Goal: Information Seeking & Learning: Check status

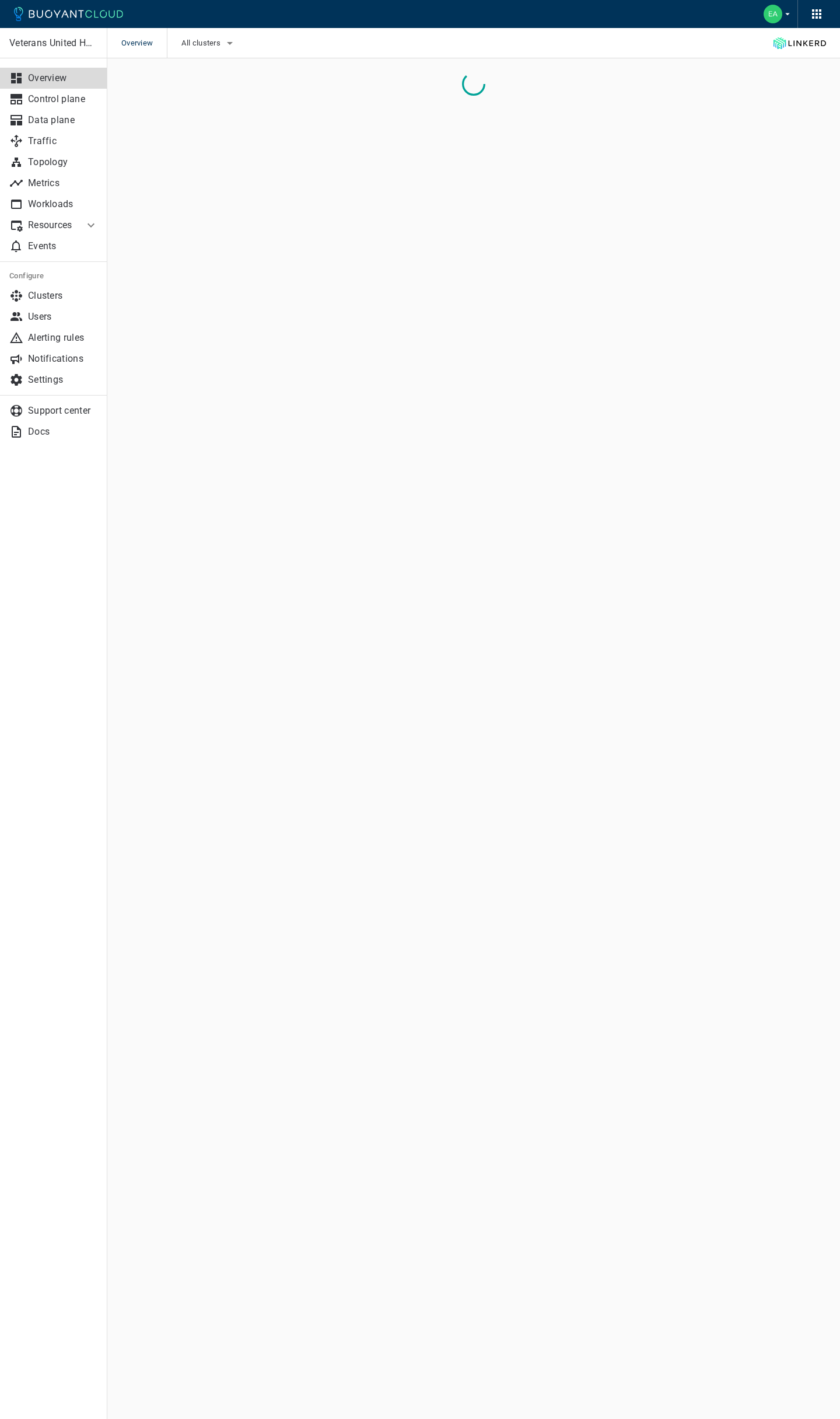
click at [42, 638] on div "Veterans United Home Loans Overview Control plane Data plane Traffic Topology M…" at bounding box center [53, 723] width 107 height 1391
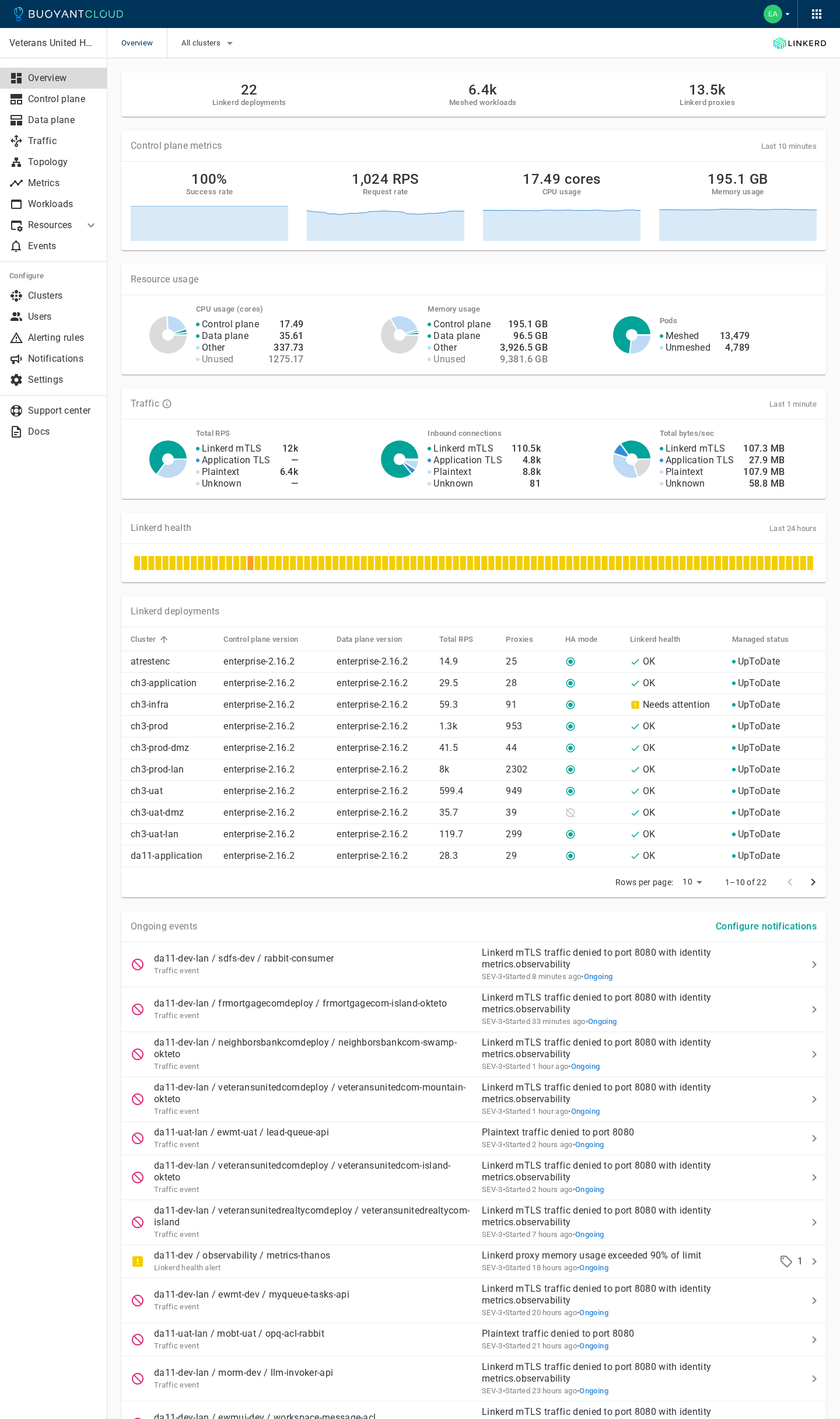
click at [56, 658] on div "Veterans United Home Loans Overview Control plane Data plane Traffic Topology M…" at bounding box center [53, 723] width 107 height 1391
click at [234, 41] on icon "button" at bounding box center [230, 43] width 14 height 14
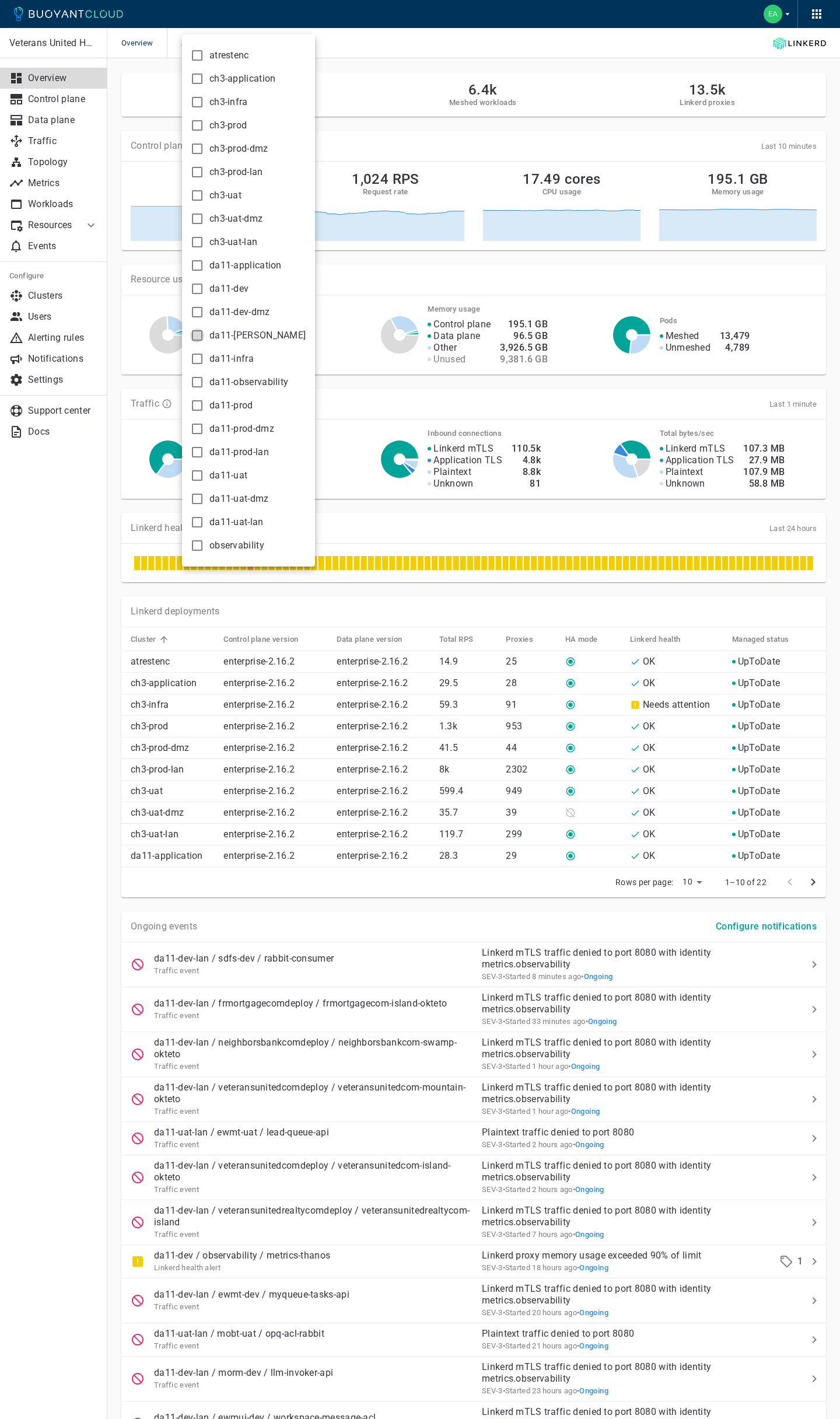
click at [197, 338] on input "da11-[PERSON_NAME]" at bounding box center [197, 336] width 14 height 14
checkbox input "true"
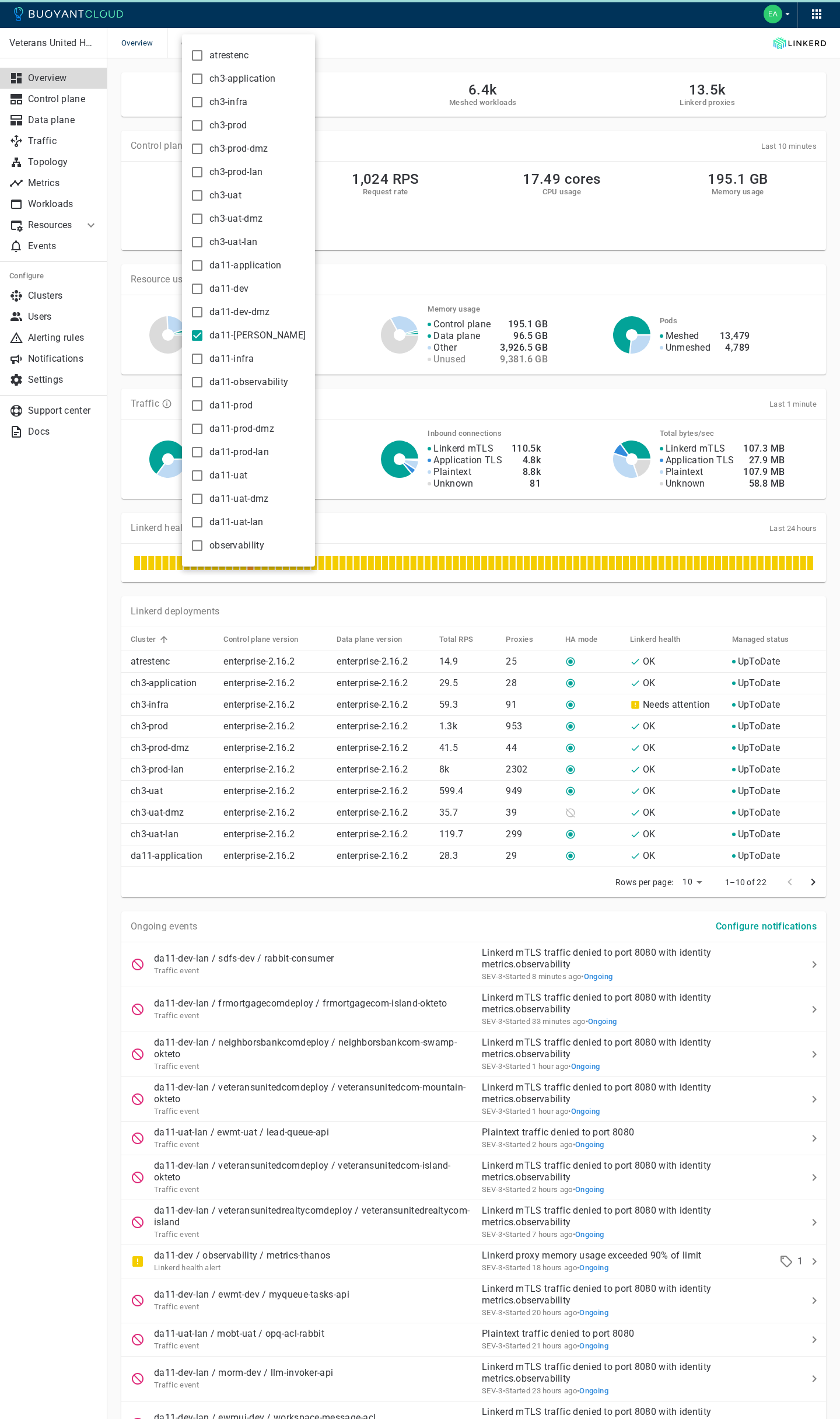
click at [428, 42] on div at bounding box center [420, 709] width 840 height 1419
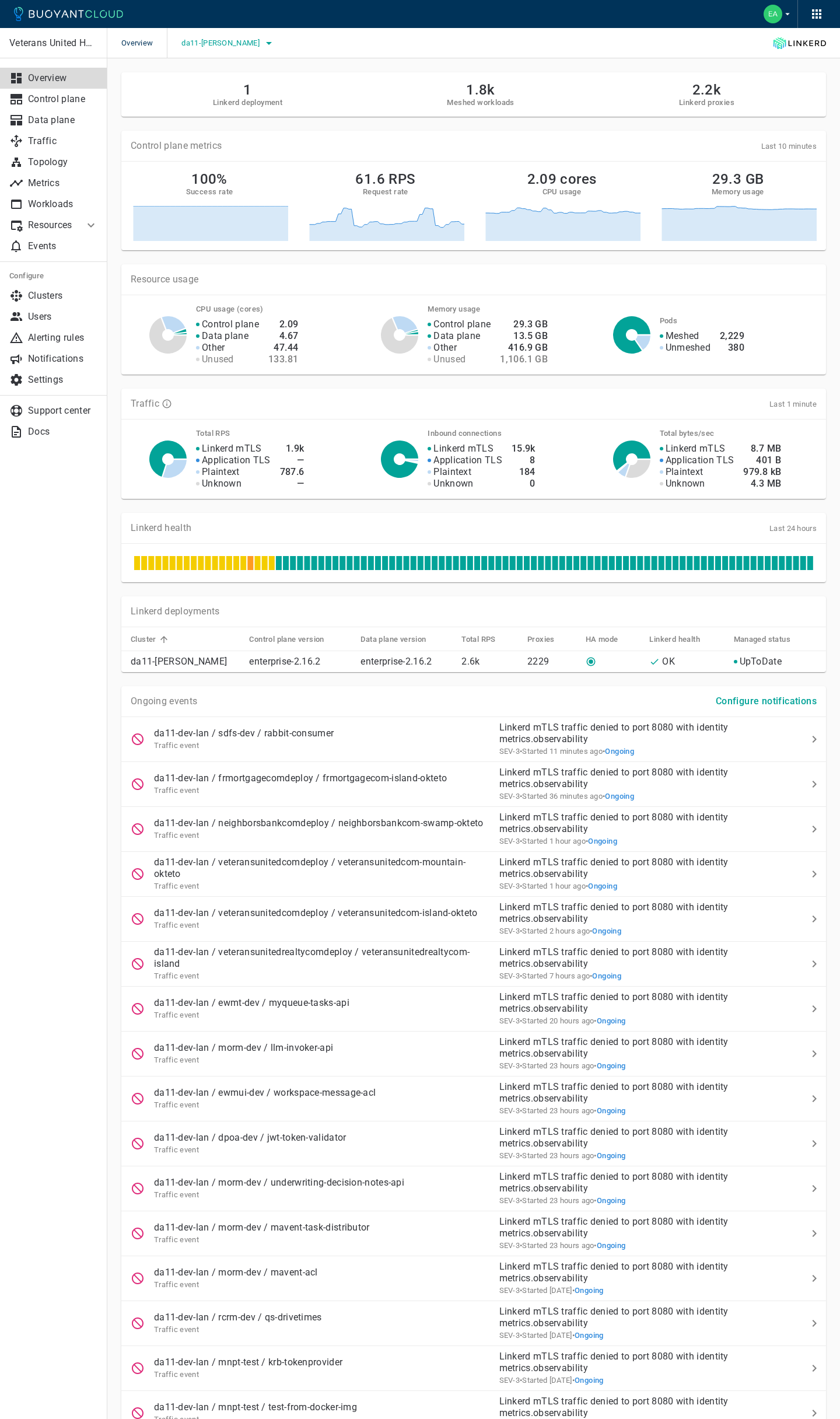
click at [218, 42] on span "da11-[PERSON_NAME]" at bounding box center [221, 42] width 80 height 9
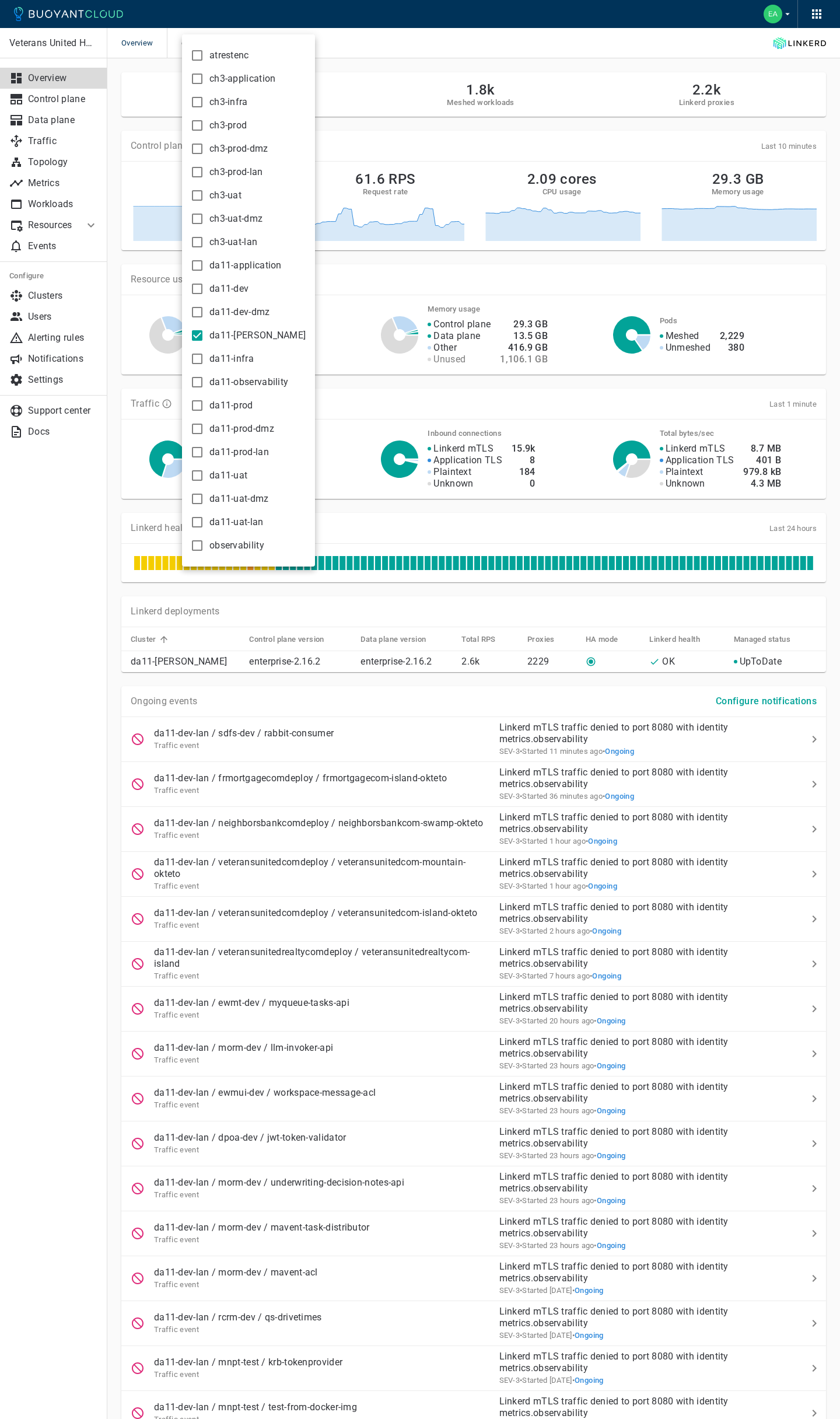
click at [198, 122] on input "ch3-prod" at bounding box center [197, 125] width 14 height 14
checkbox input "true"
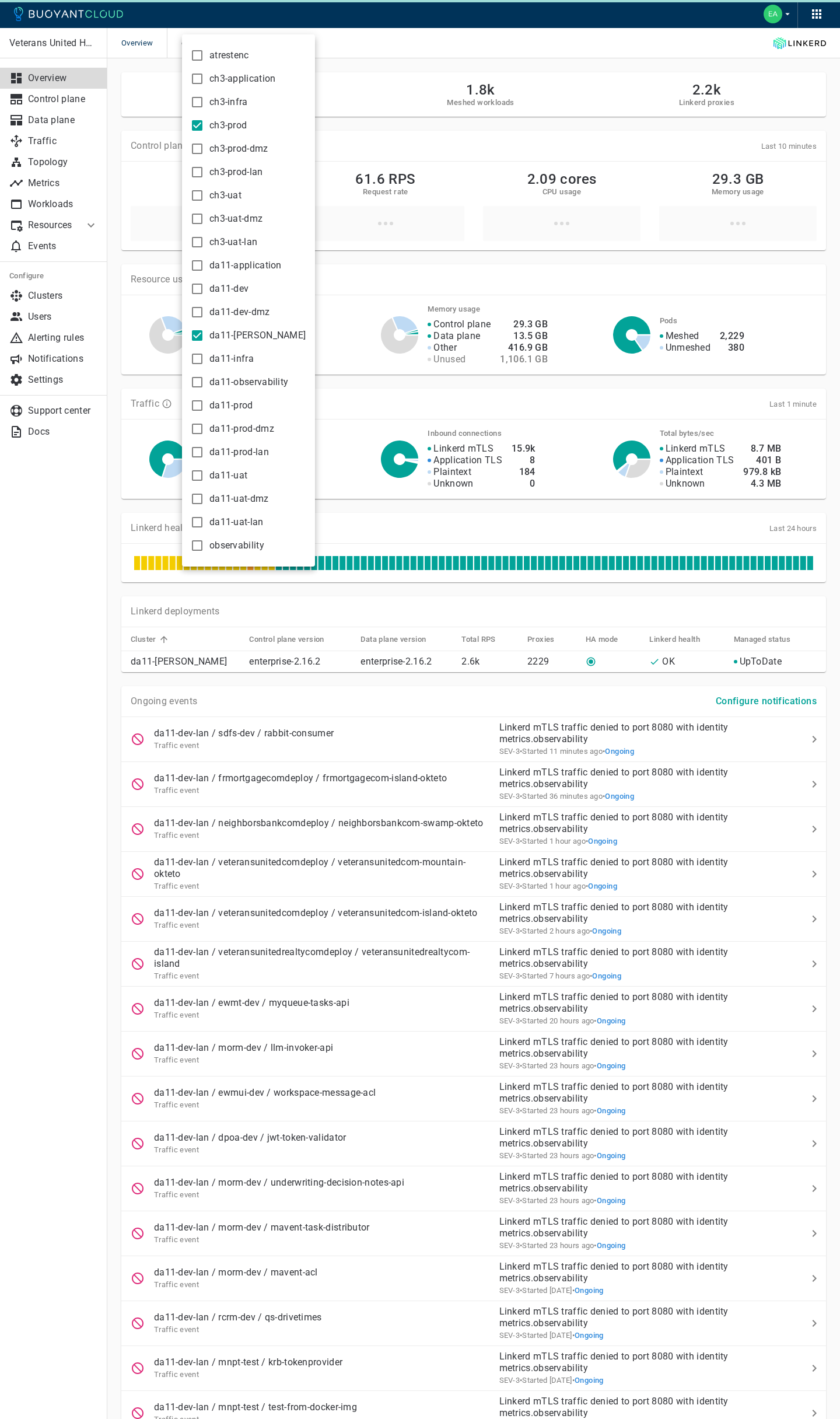
click at [202, 335] on input "da11-[PERSON_NAME]" at bounding box center [197, 336] width 14 height 14
checkbox input "false"
click at [467, 38] on div at bounding box center [420, 709] width 840 height 1419
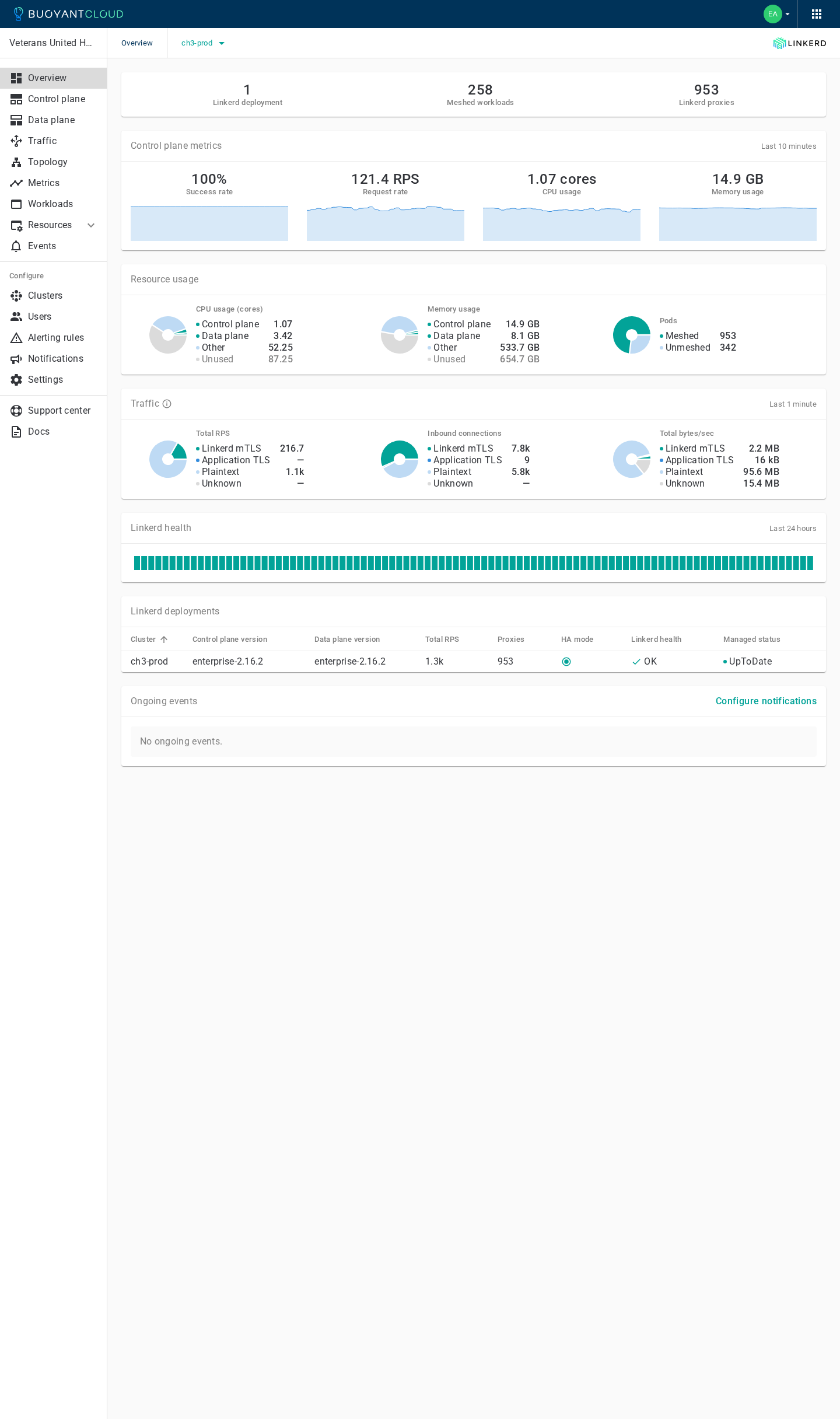
click at [218, 42] on icon "button" at bounding box center [222, 43] width 14 height 14
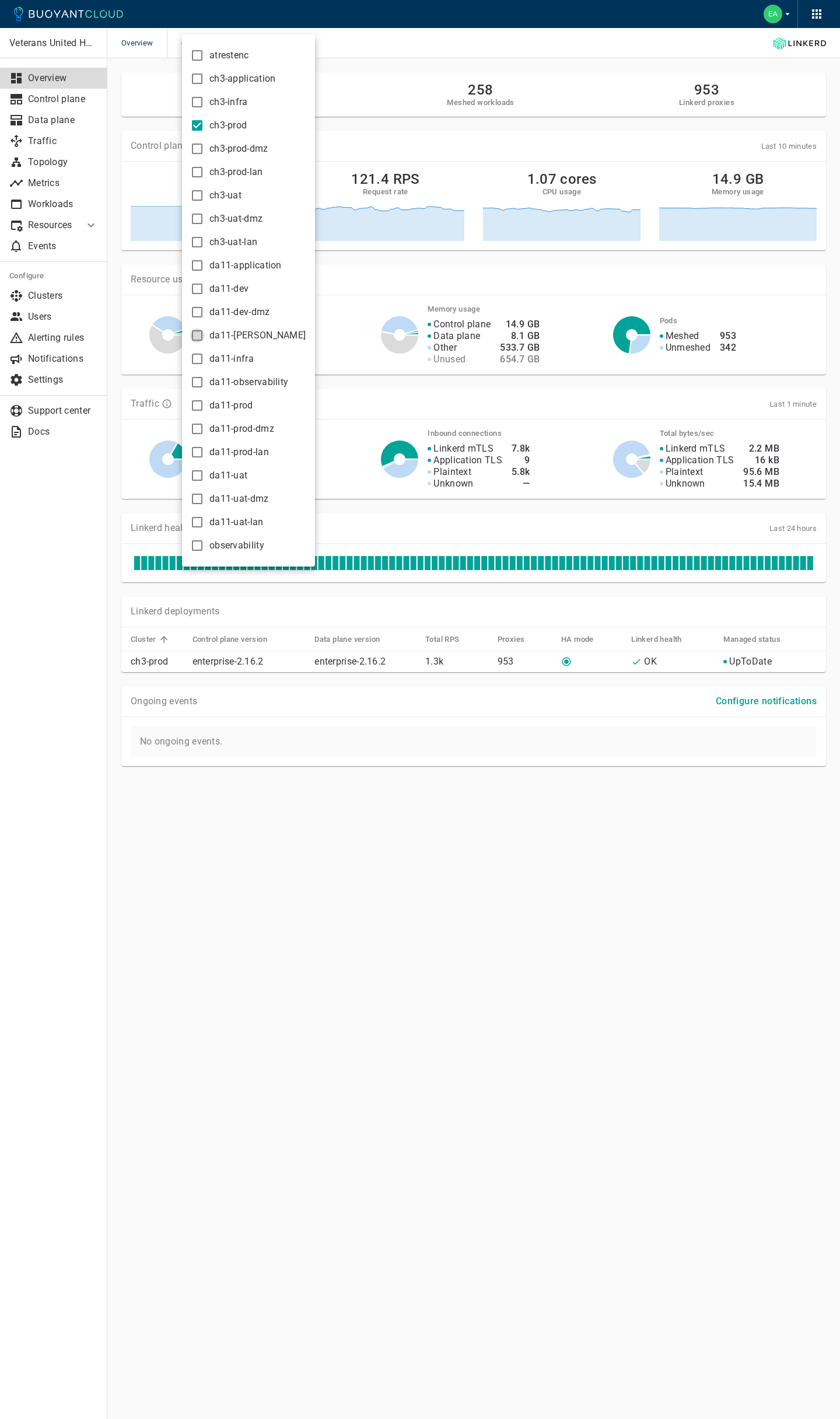
click at [199, 337] on input "da11-[PERSON_NAME]" at bounding box center [197, 336] width 14 height 14
checkbox input "true"
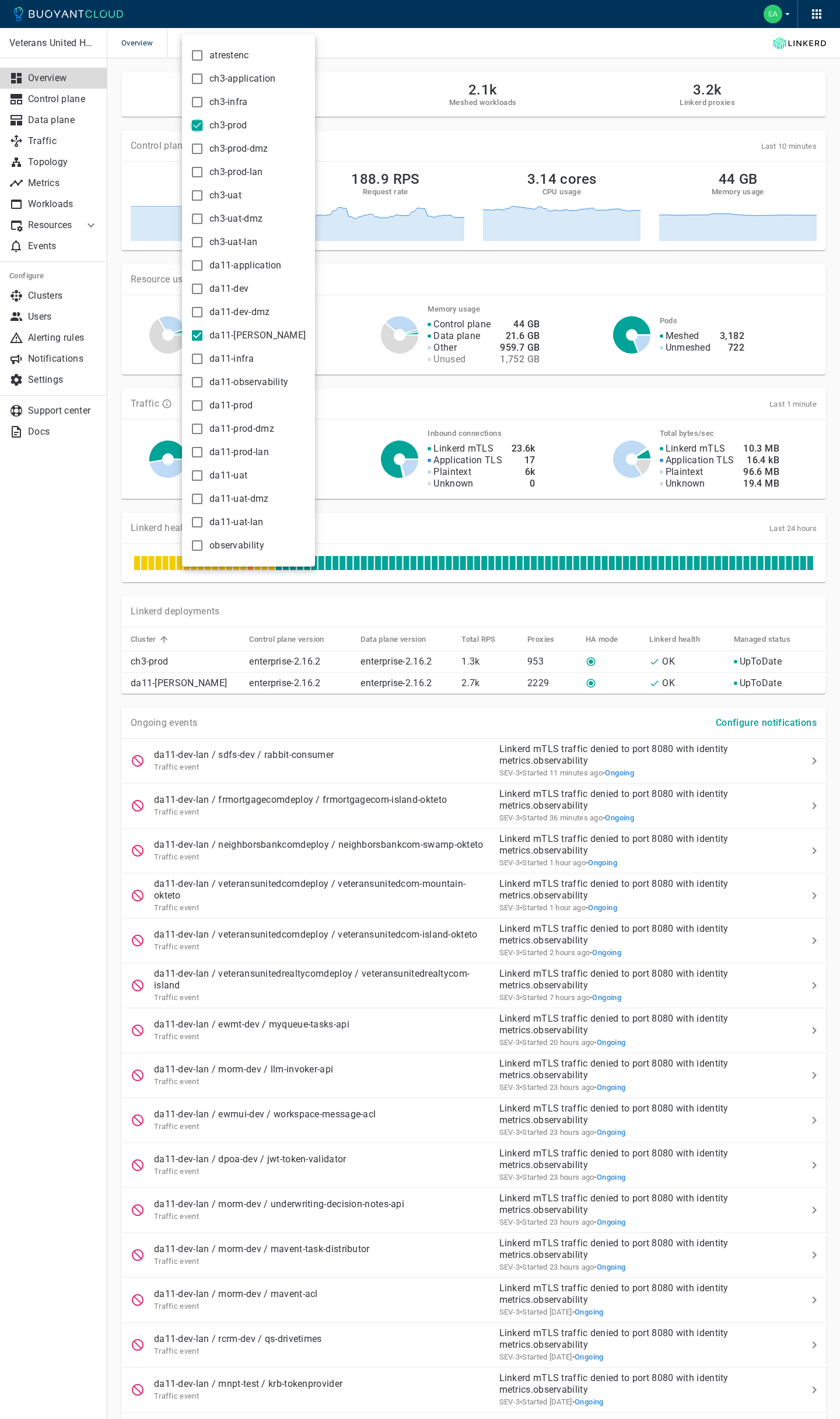
click at [198, 125] on input "ch3-prod" at bounding box center [197, 125] width 14 height 14
checkbox input "false"
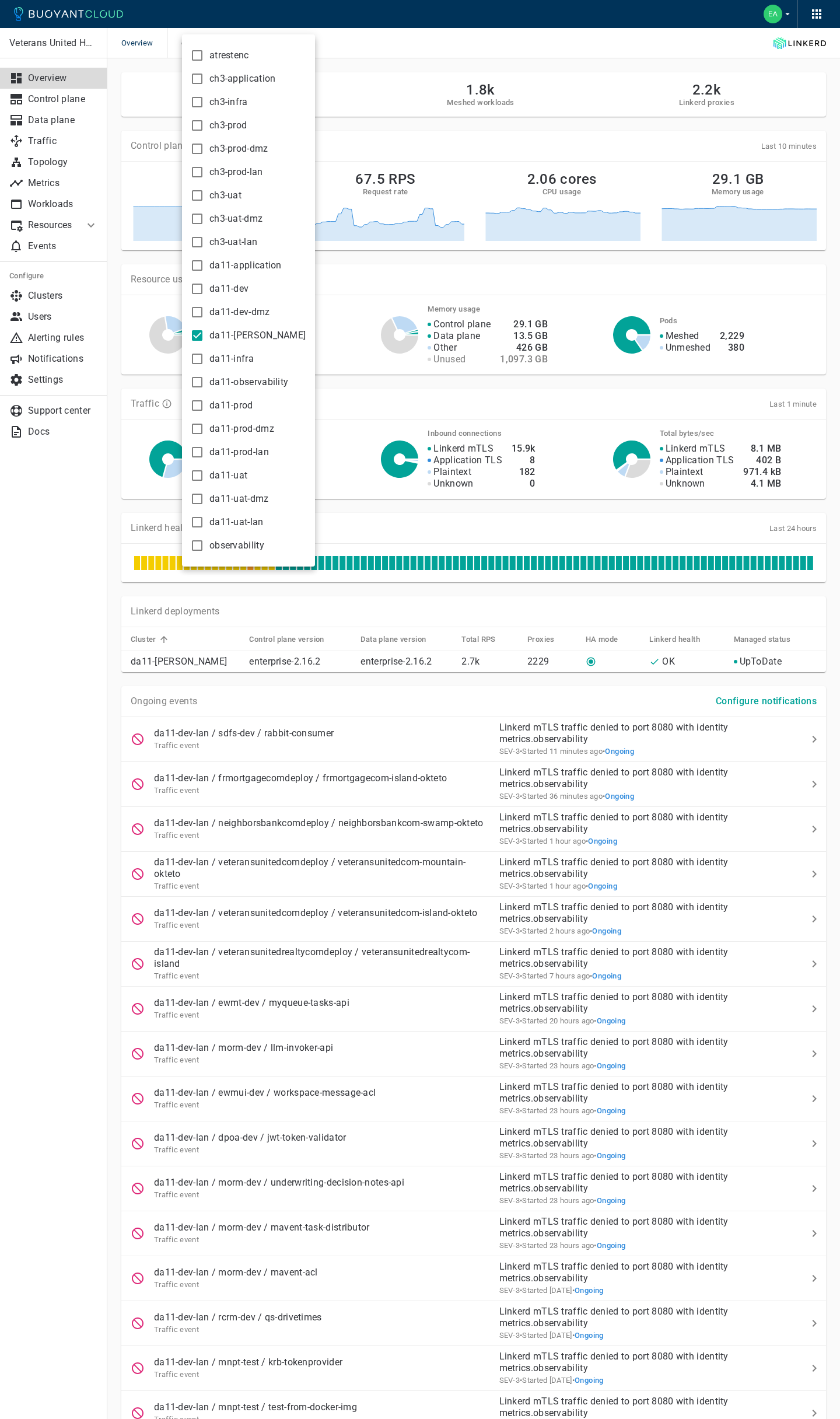
click at [502, 34] on div at bounding box center [420, 709] width 840 height 1419
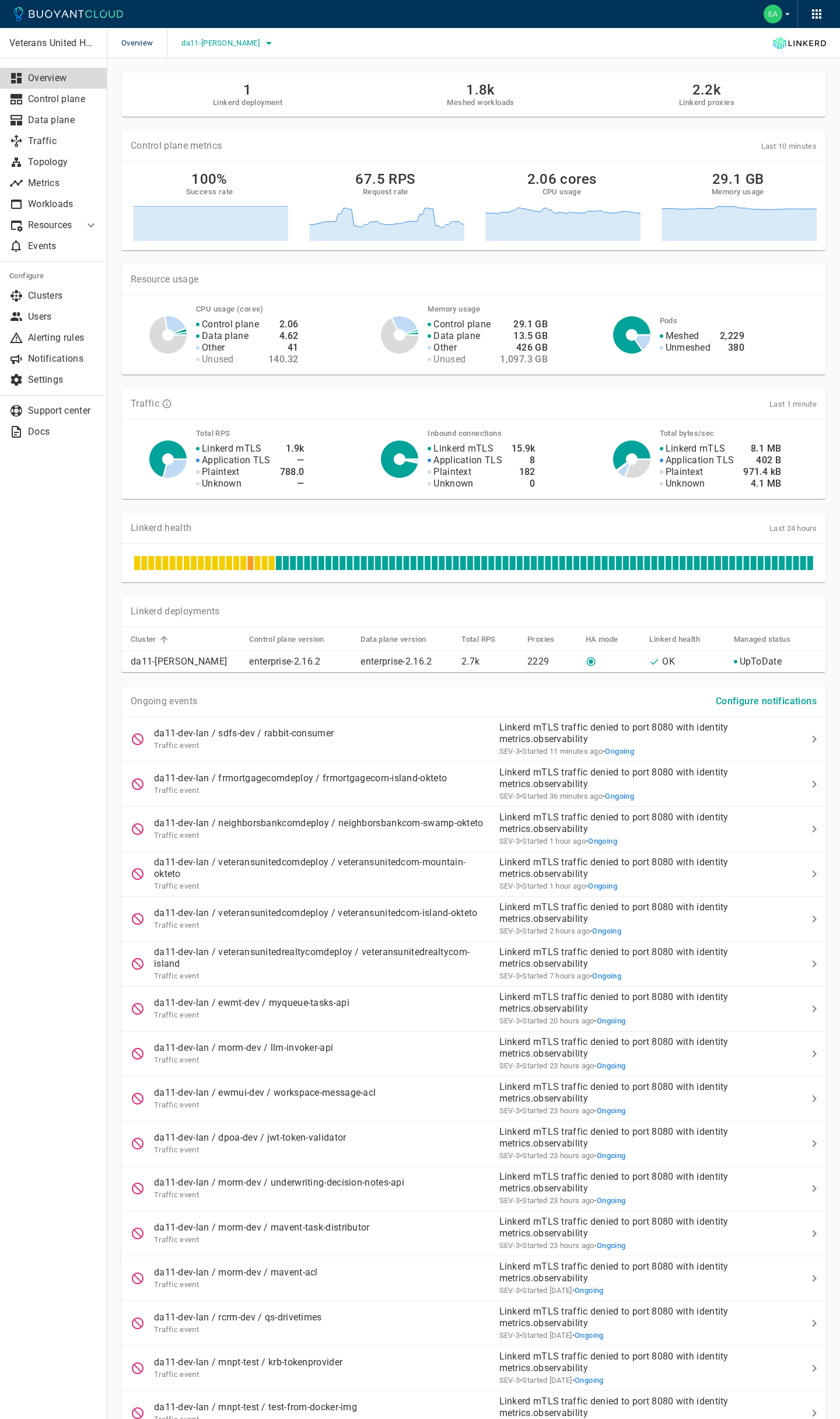
click at [262, 38] on icon "button" at bounding box center [269, 43] width 14 height 14
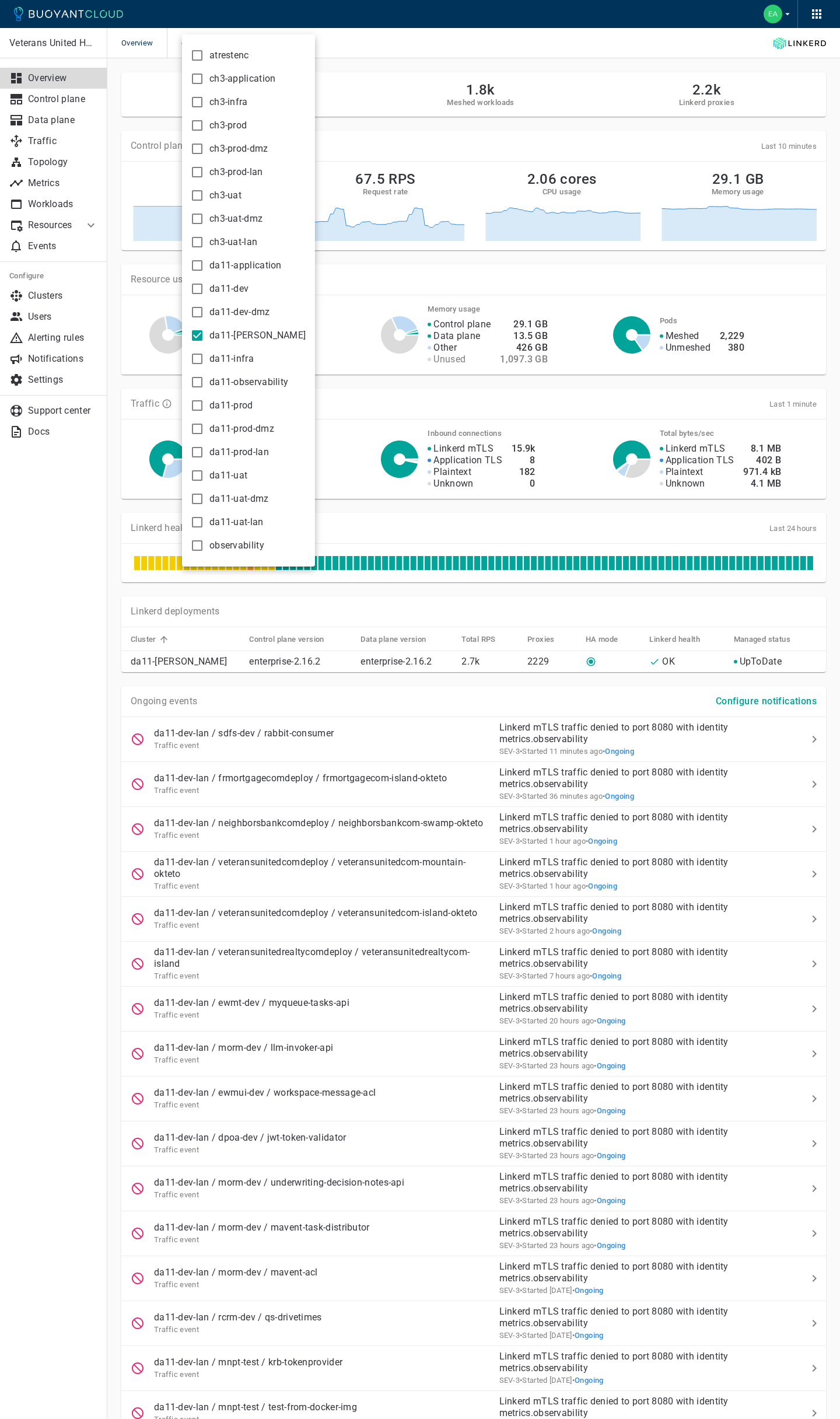
click at [199, 332] on input "da11-[PERSON_NAME]" at bounding box center [197, 336] width 14 height 14
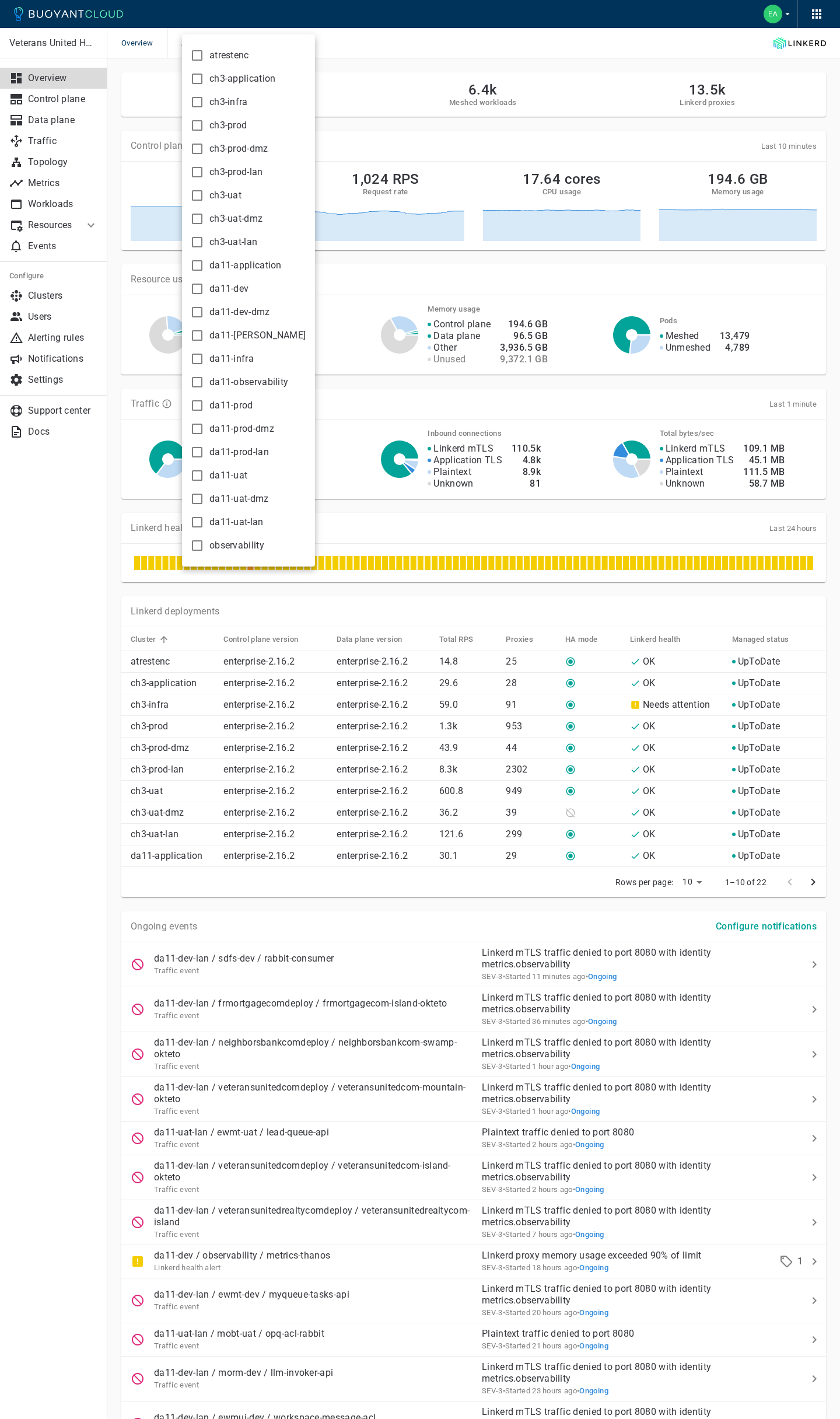
click at [421, 30] on div at bounding box center [420, 709] width 840 height 1419
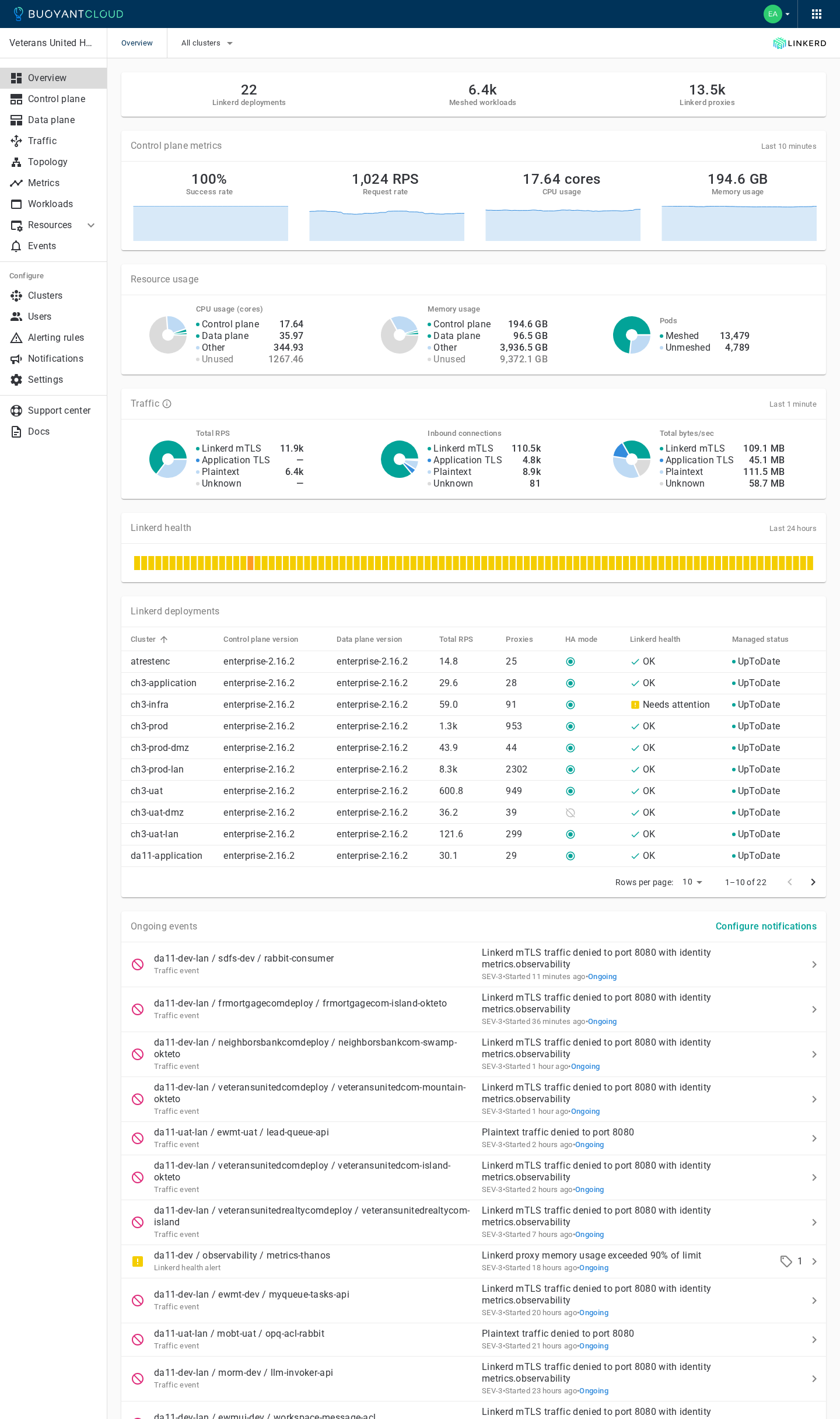
click at [481, 89] on h2 "6.4k" at bounding box center [482, 90] width 67 height 16
click at [65, 124] on p "Data plane" at bounding box center [63, 120] width 70 height 12
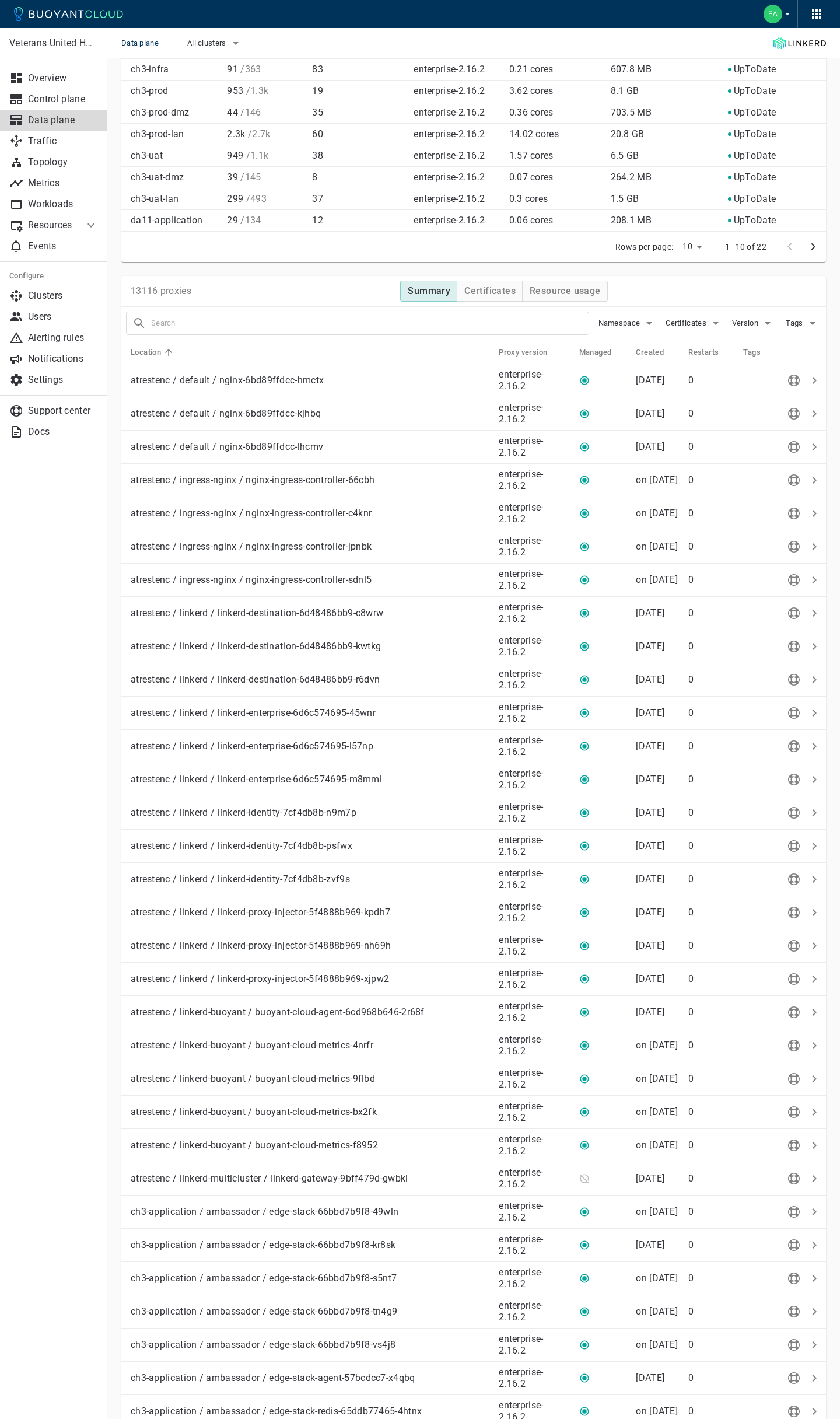
scroll to position [165, 0]
click at [695, 289] on li "25" at bounding box center [693, 288] width 35 height 21
type input "25"
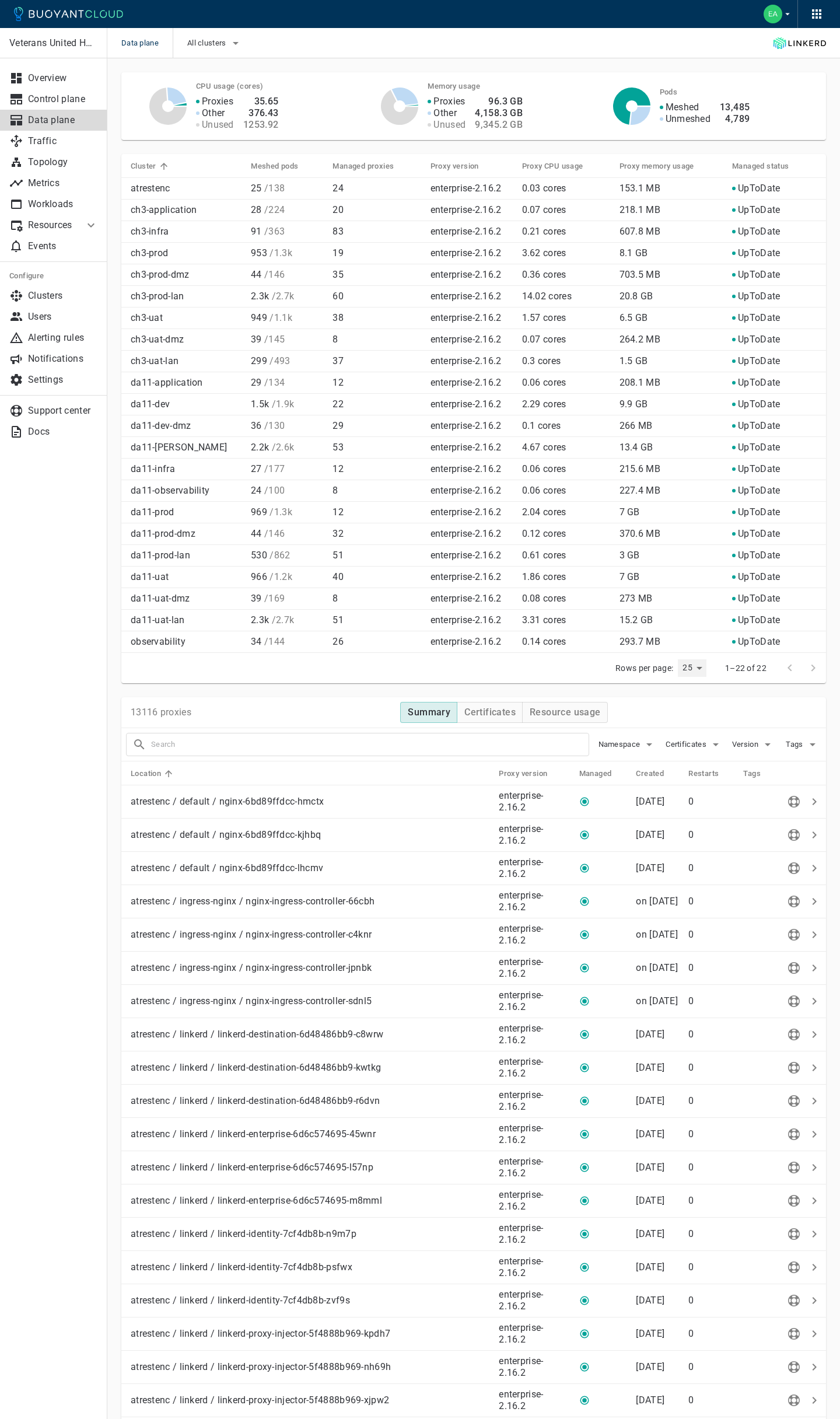
scroll to position [0, 0]
click at [729, 107] on h4 "13,484" at bounding box center [735, 107] width 30 height 12
copy h4 "13,484"
click at [54, 75] on p "Overview" at bounding box center [63, 78] width 70 height 12
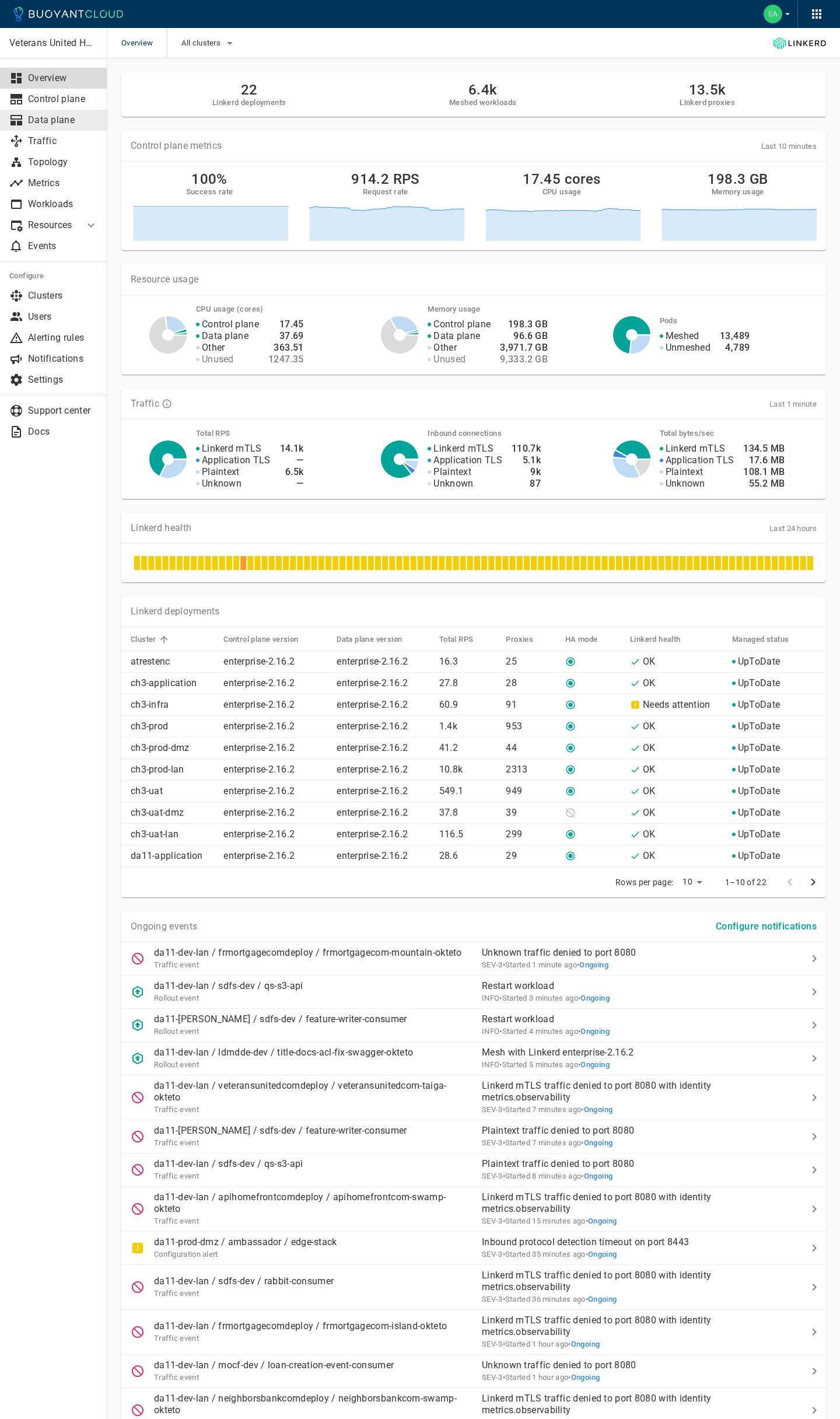
click at [51, 122] on p "Data plane" at bounding box center [63, 120] width 70 height 12
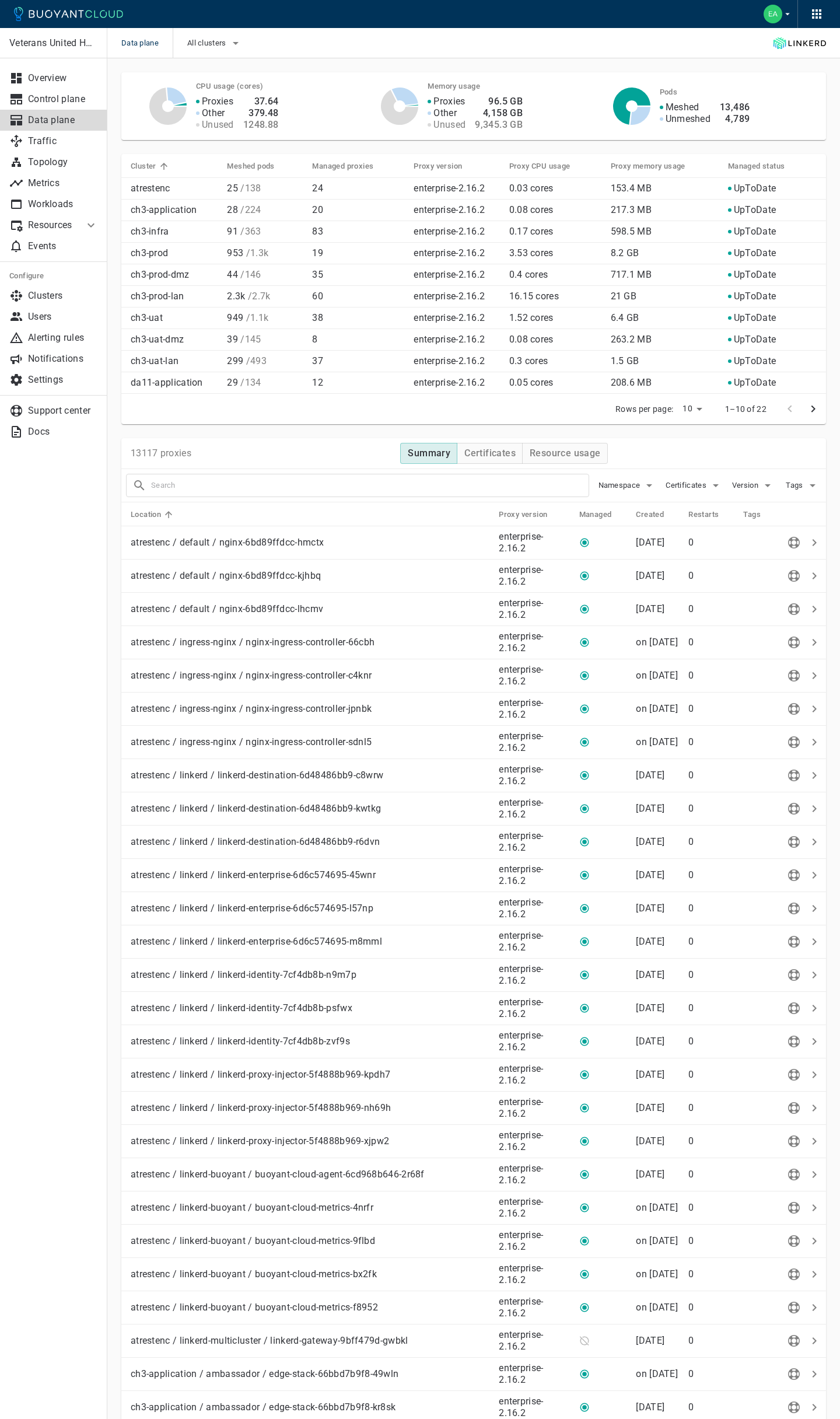
click at [701, 461] on li "25" at bounding box center [693, 454] width 35 height 21
type input "25"
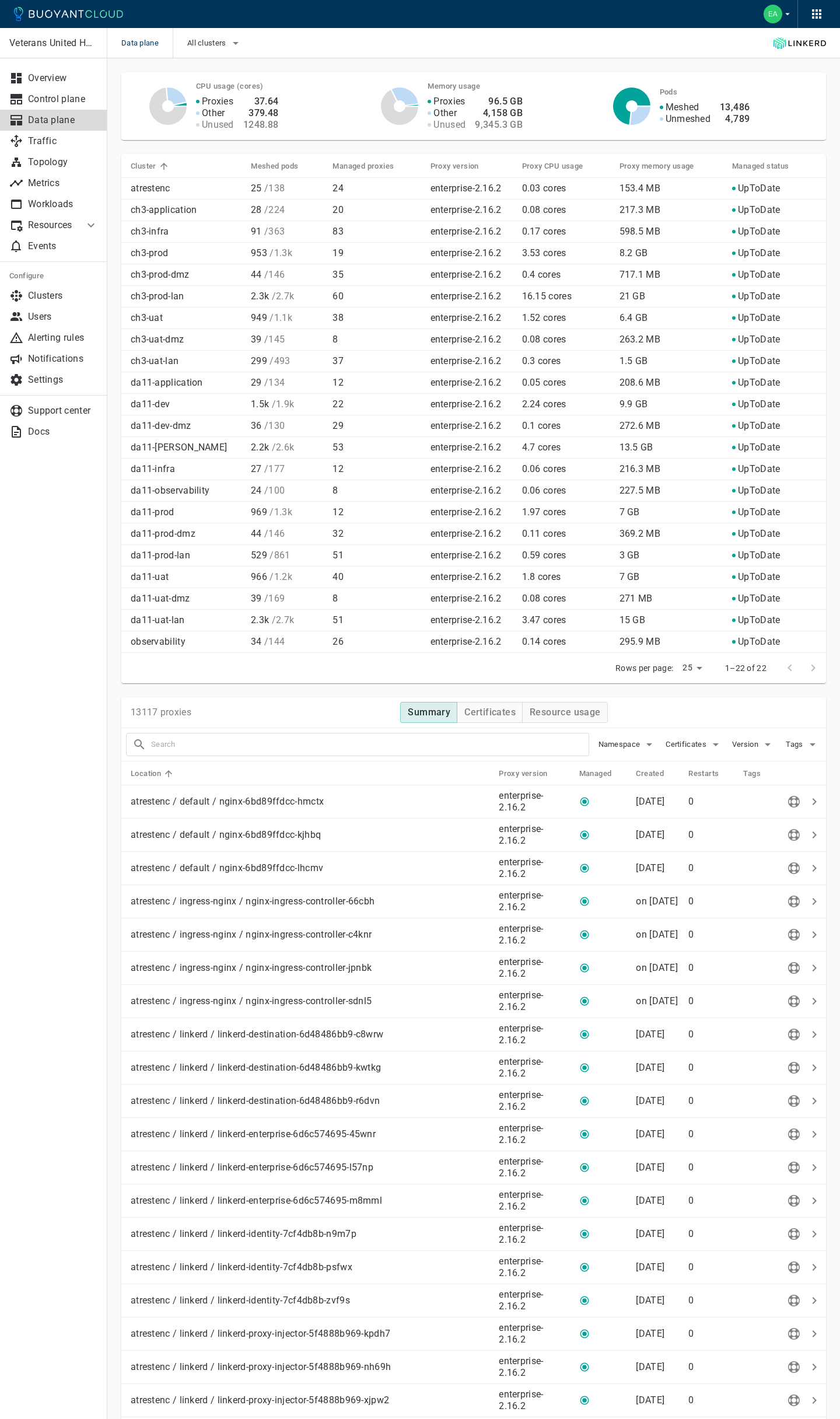
click at [701, 459] on td "216.3 MB" at bounding box center [666, 469] width 112 height 22
click at [88, 744] on div "Veterans United Home Loans Overview Control plane Data plane Traffic Topology M…" at bounding box center [53, 723] width 107 height 1391
click at [57, 224] on p "Resources" at bounding box center [52, 225] width 47 height 12
click at [68, 139] on p "Traffic" at bounding box center [63, 141] width 70 height 12
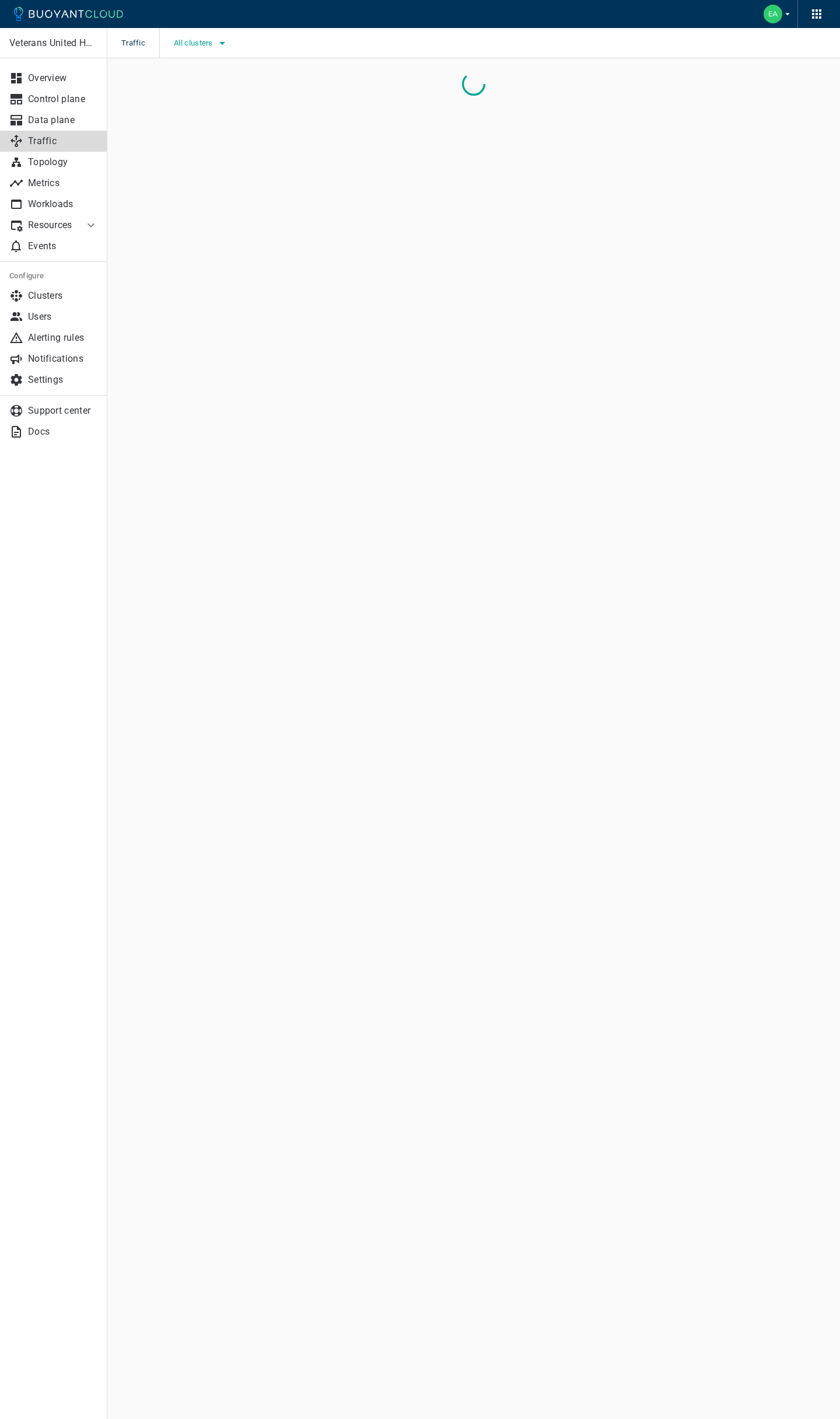
click at [225, 42] on icon "button" at bounding box center [222, 43] width 14 height 14
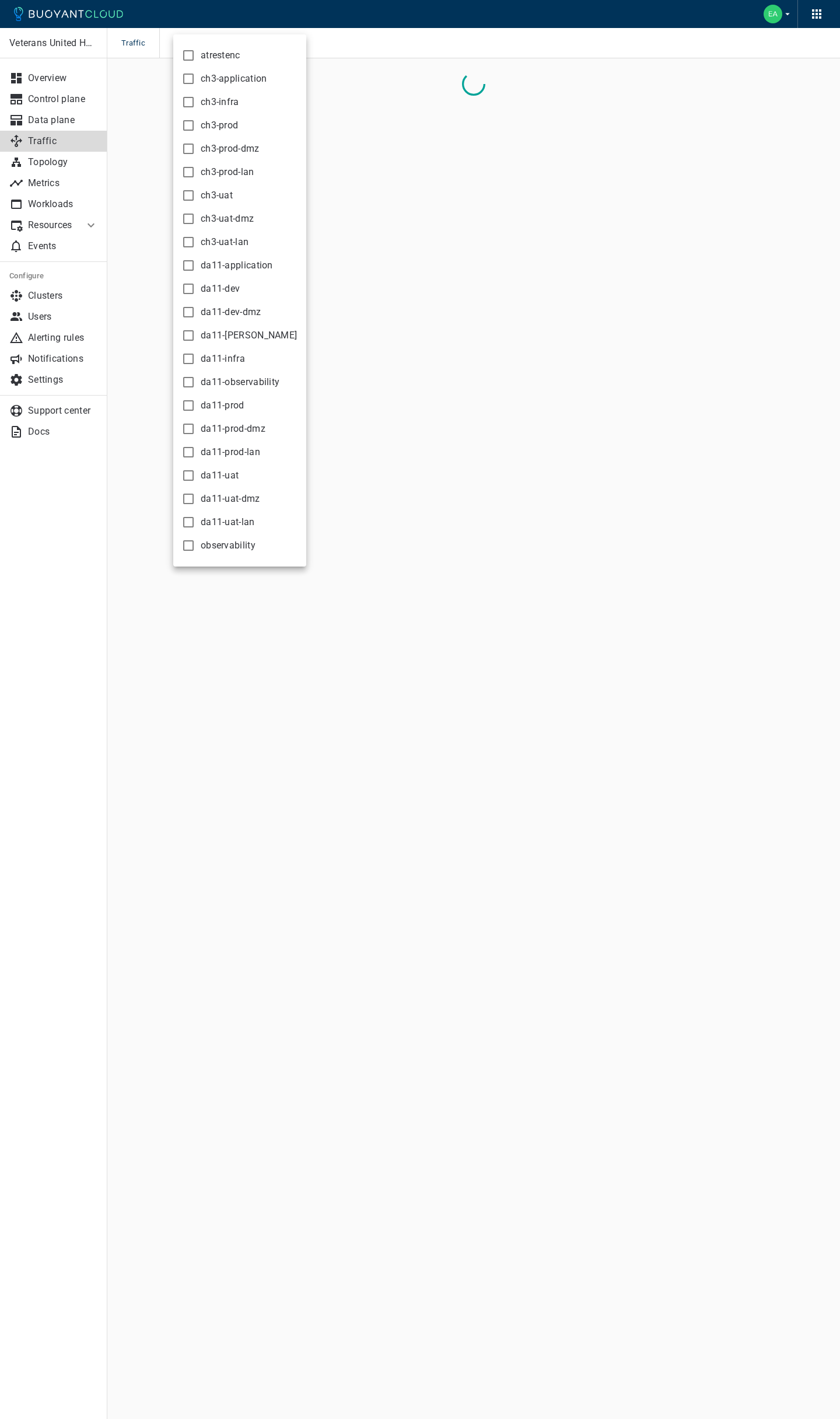
click at [232, 339] on span "da11-[PERSON_NAME]" at bounding box center [249, 335] width 96 height 12
click at [195, 339] on input "da11-[PERSON_NAME]" at bounding box center [189, 336] width 14 height 14
checkbox input "true"
click at [366, 50] on div at bounding box center [420, 709] width 840 height 1419
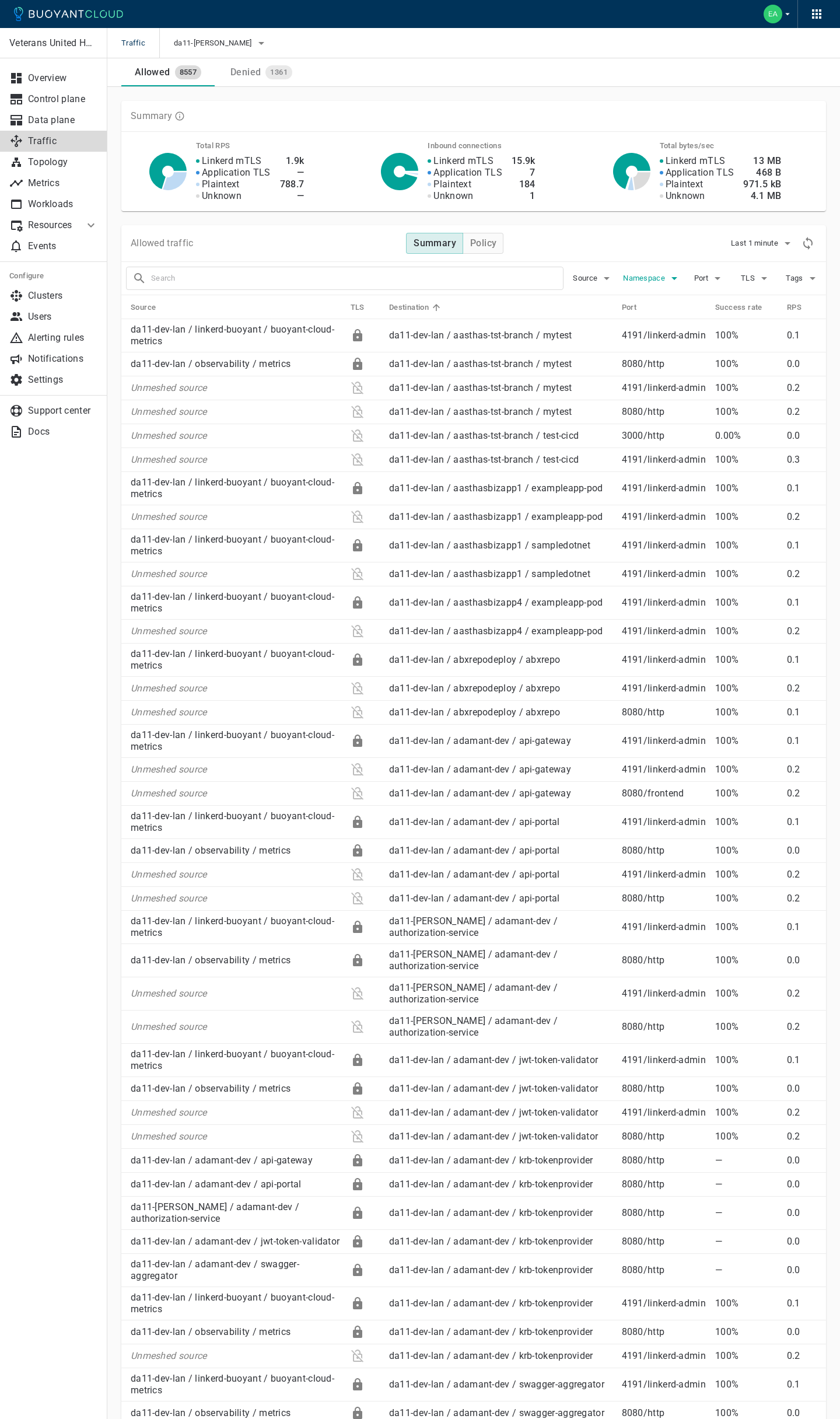
click at [675, 279] on icon "button" at bounding box center [675, 279] width 6 height 3
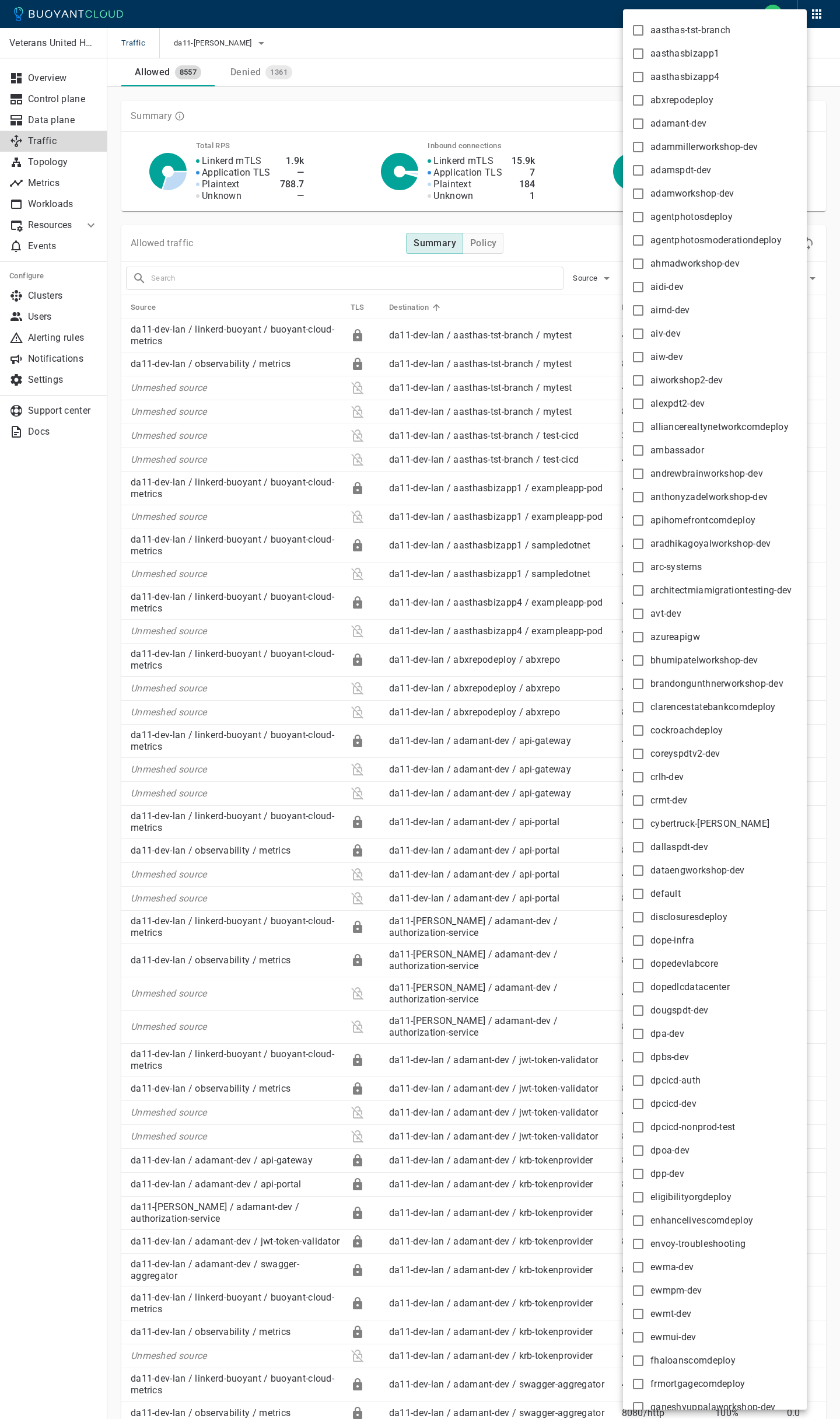
click at [465, 59] on div at bounding box center [420, 709] width 840 height 1419
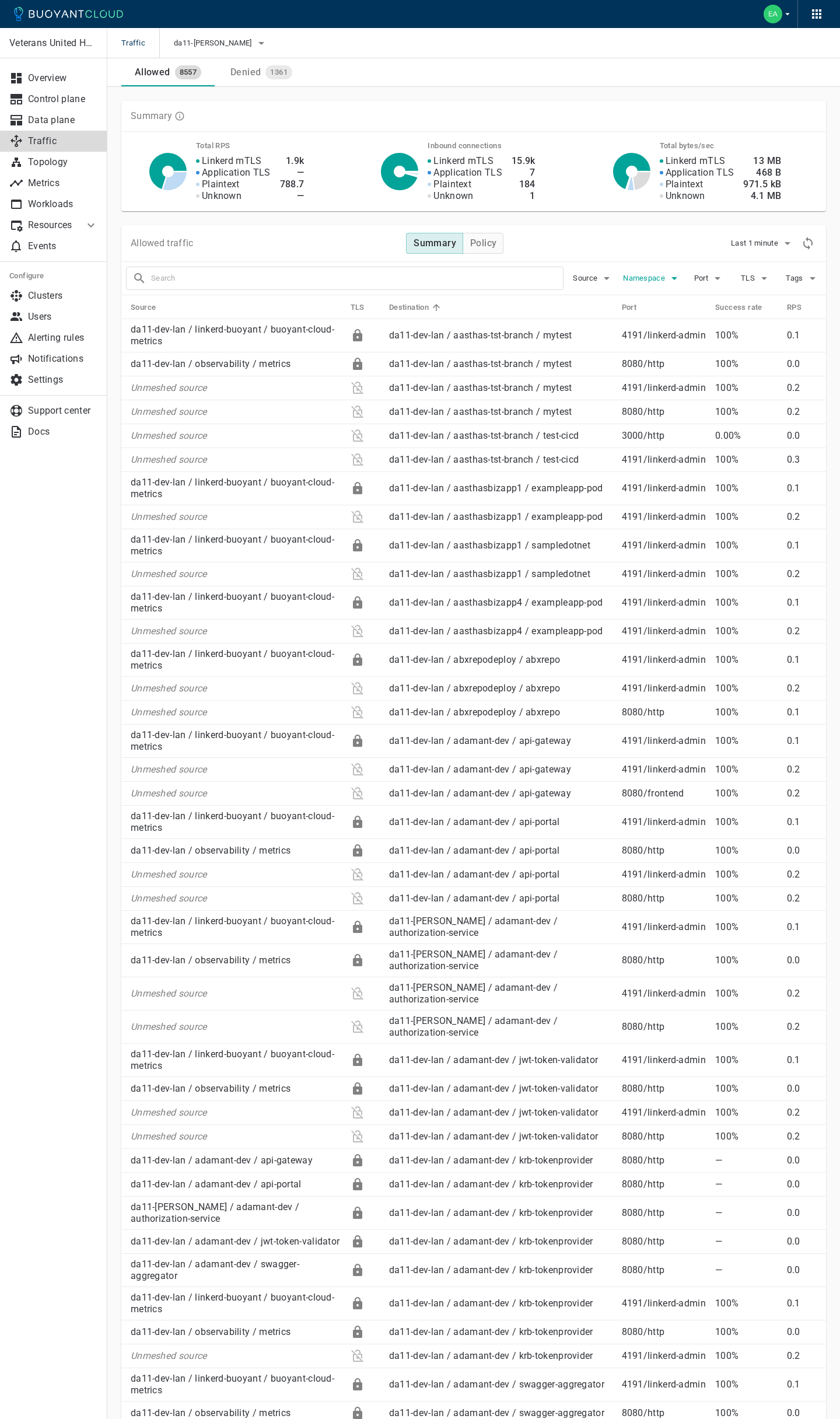
click at [675, 282] on icon "button" at bounding box center [675, 279] width 14 height 14
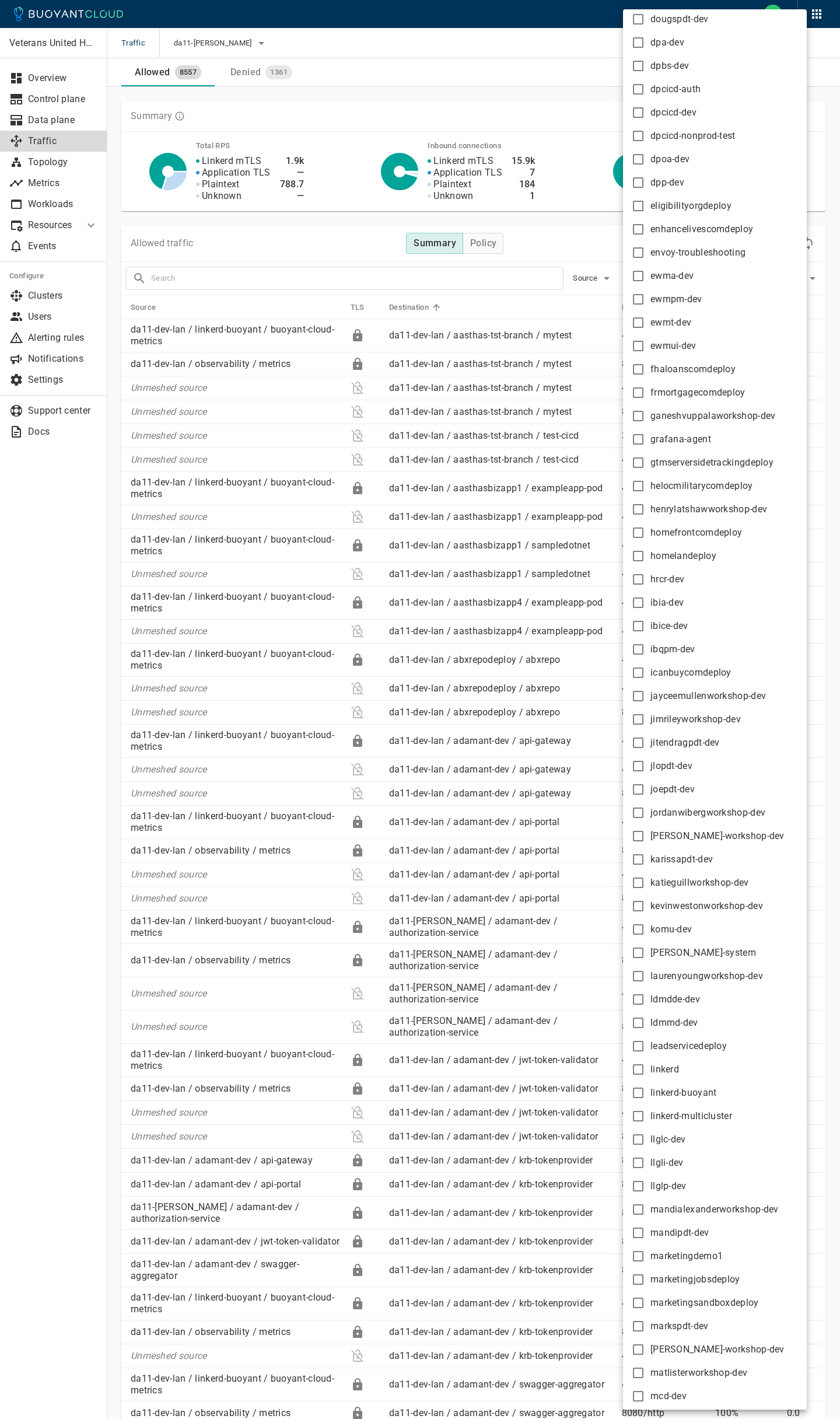
scroll to position [1009, 0]
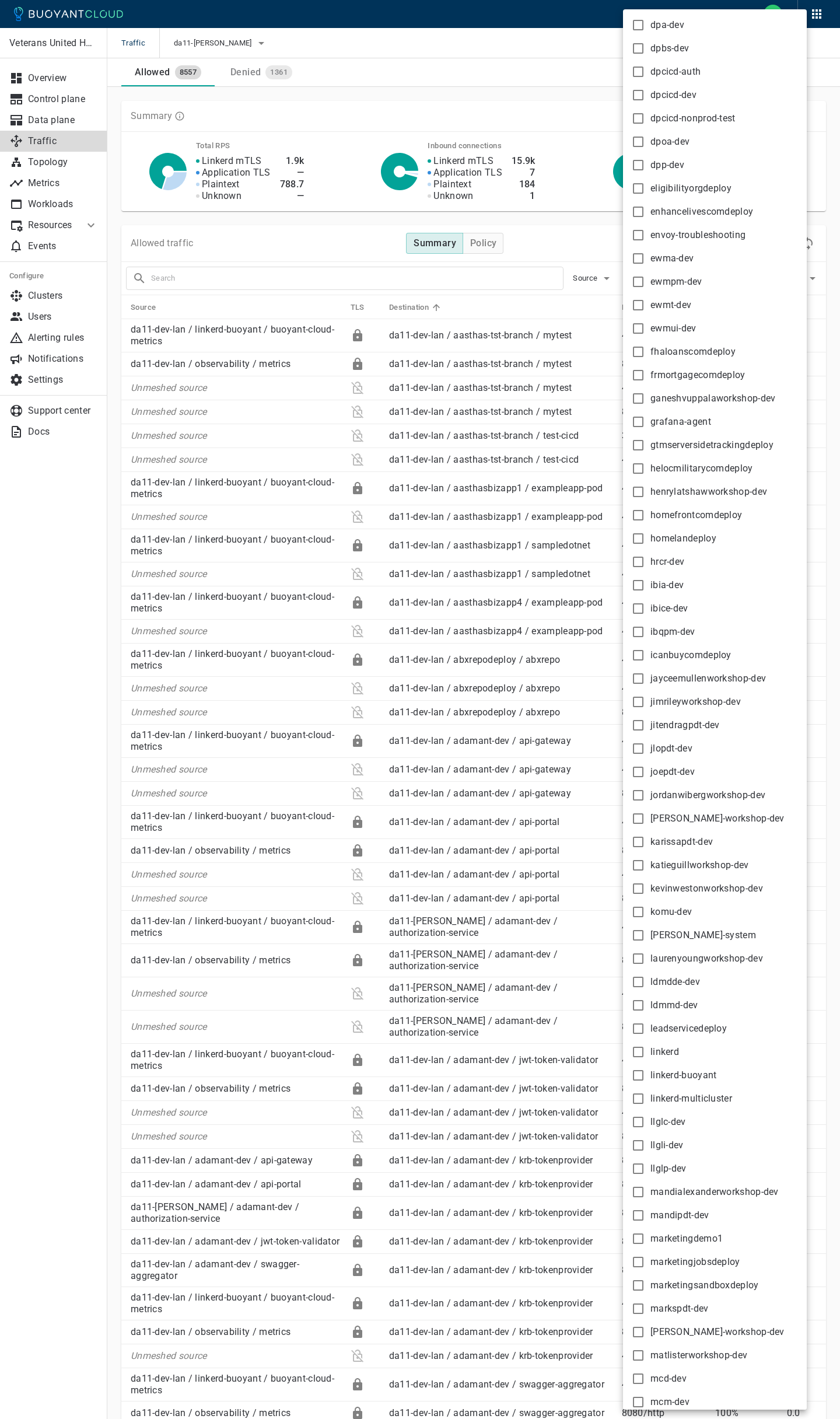
click at [638, 1073] on input "linkerd-buoyant" at bounding box center [638, 1075] width 14 height 14
checkbox input "true"
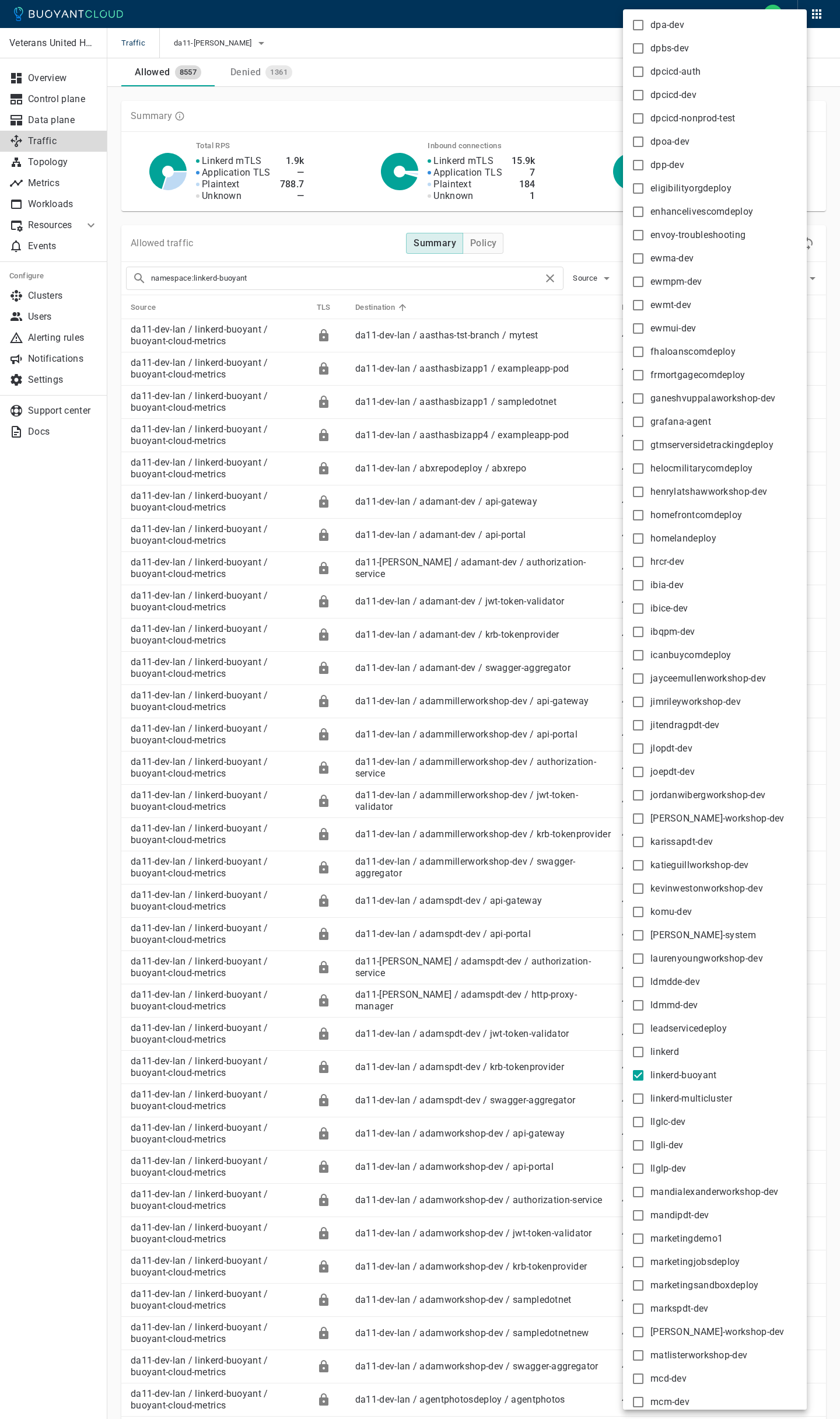
type input "namespace:linkerd-buoyant"
click at [464, 91] on div at bounding box center [420, 709] width 840 height 1419
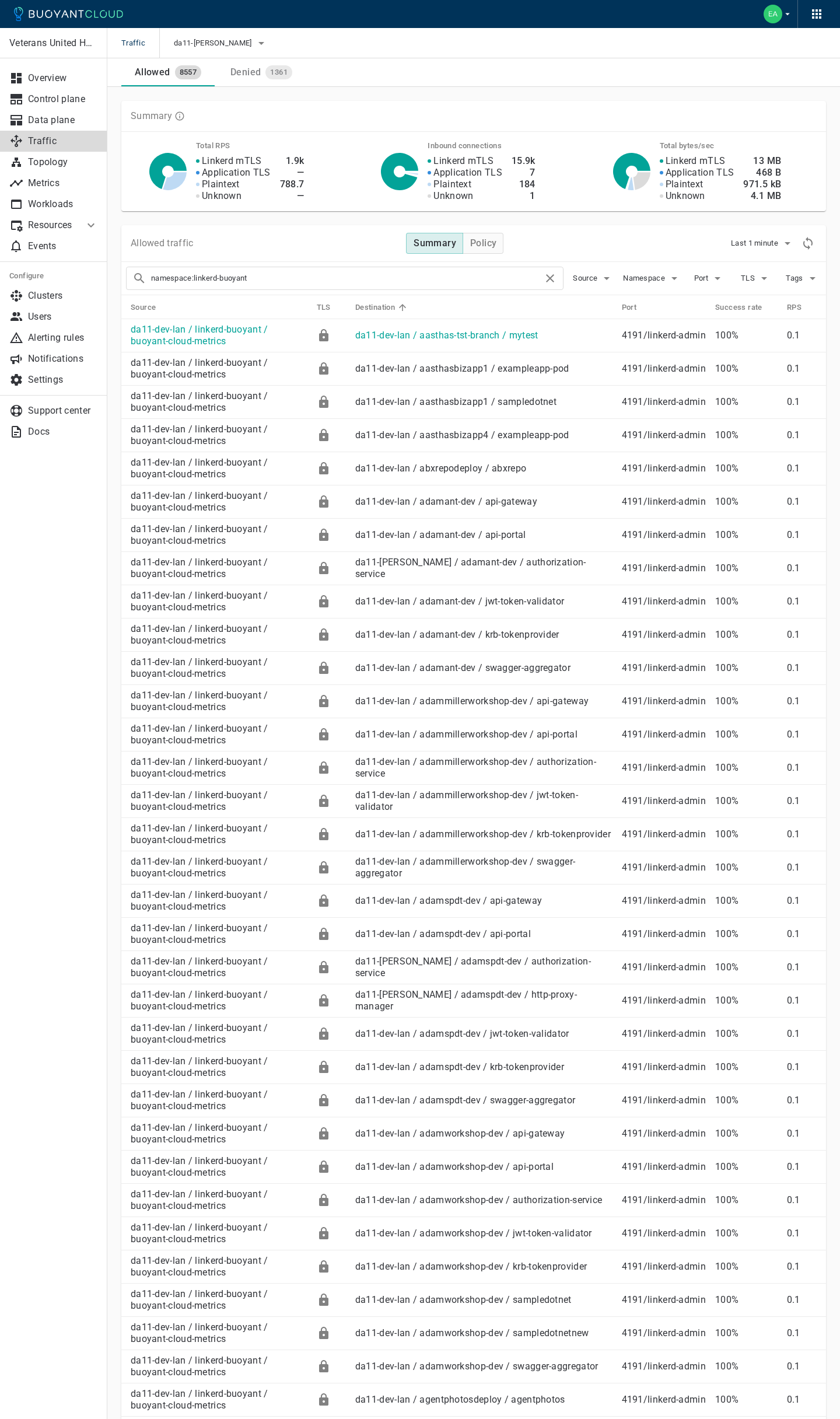
click at [556, 336] on p "da11-dev-lan / aasthas-tst-branch / mytest" at bounding box center [484, 335] width 257 height 12
click at [269, 327] on link "da11-dev-lan / linkerd-buoyant / buoyant-cloud-metrics" at bounding box center [199, 335] width 138 height 23
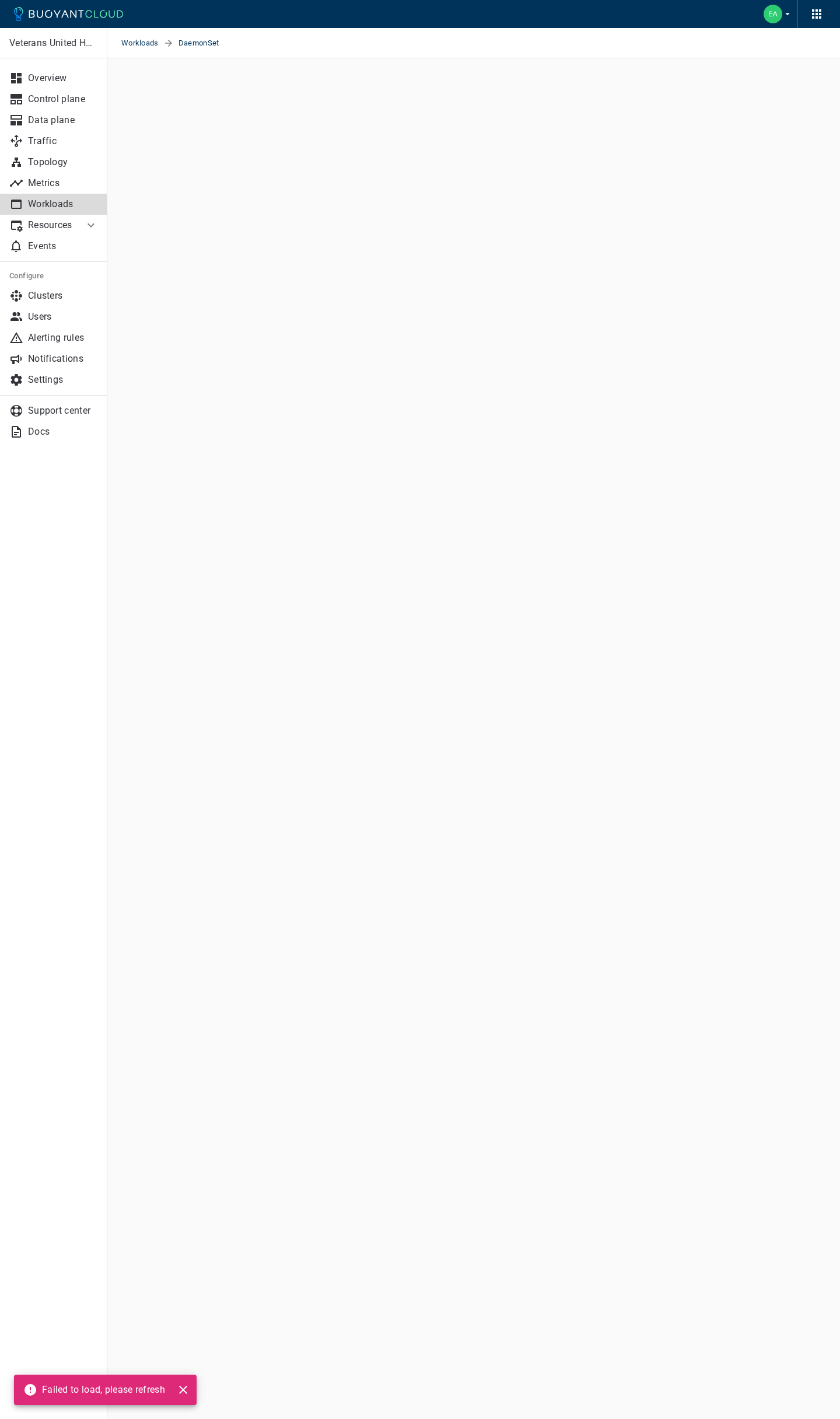
click at [182, 1388] on icon "close" at bounding box center [183, 1389] width 14 height 14
